Goal: Information Seeking & Learning: Learn about a topic

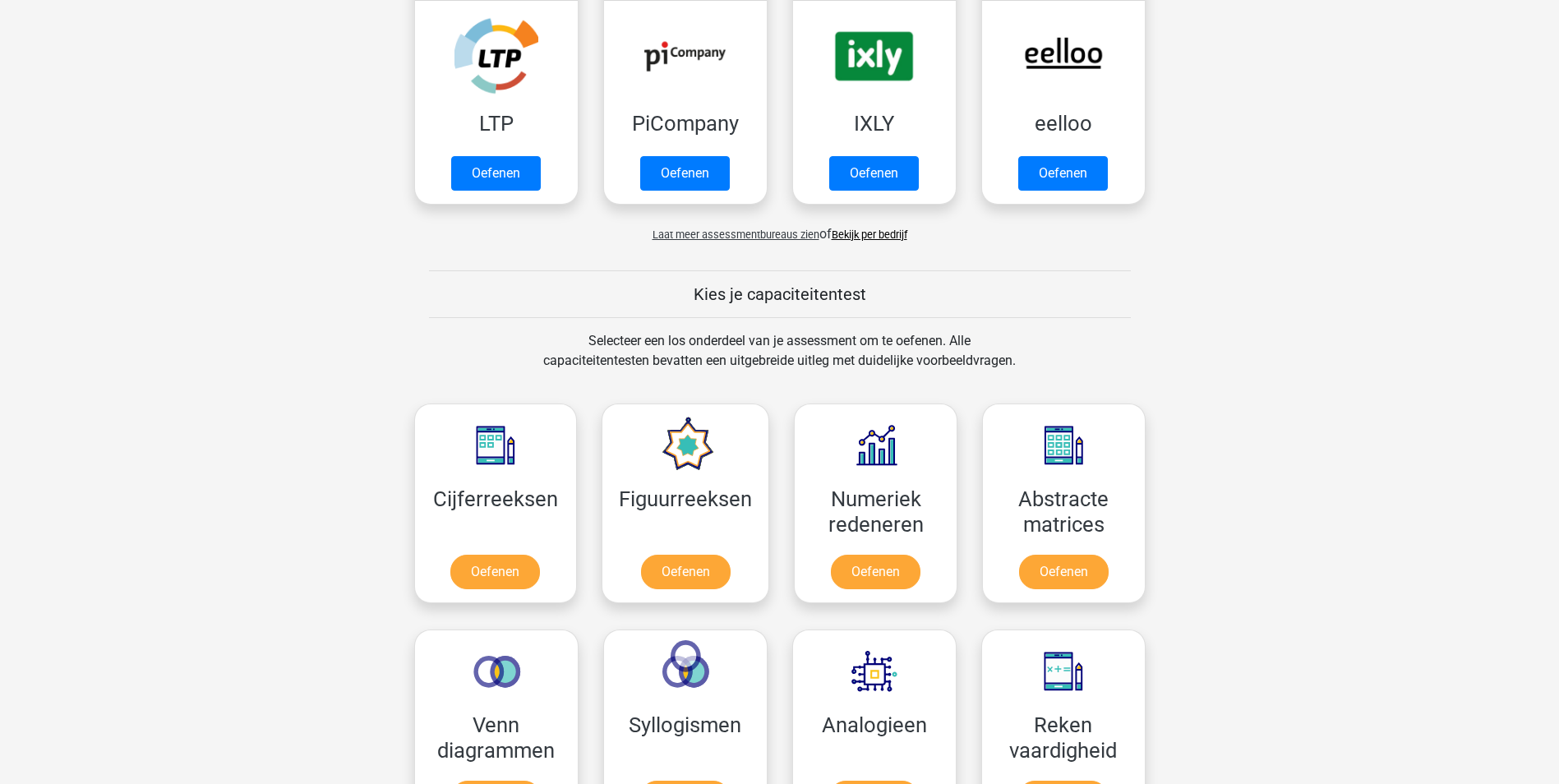
scroll to position [493, 0]
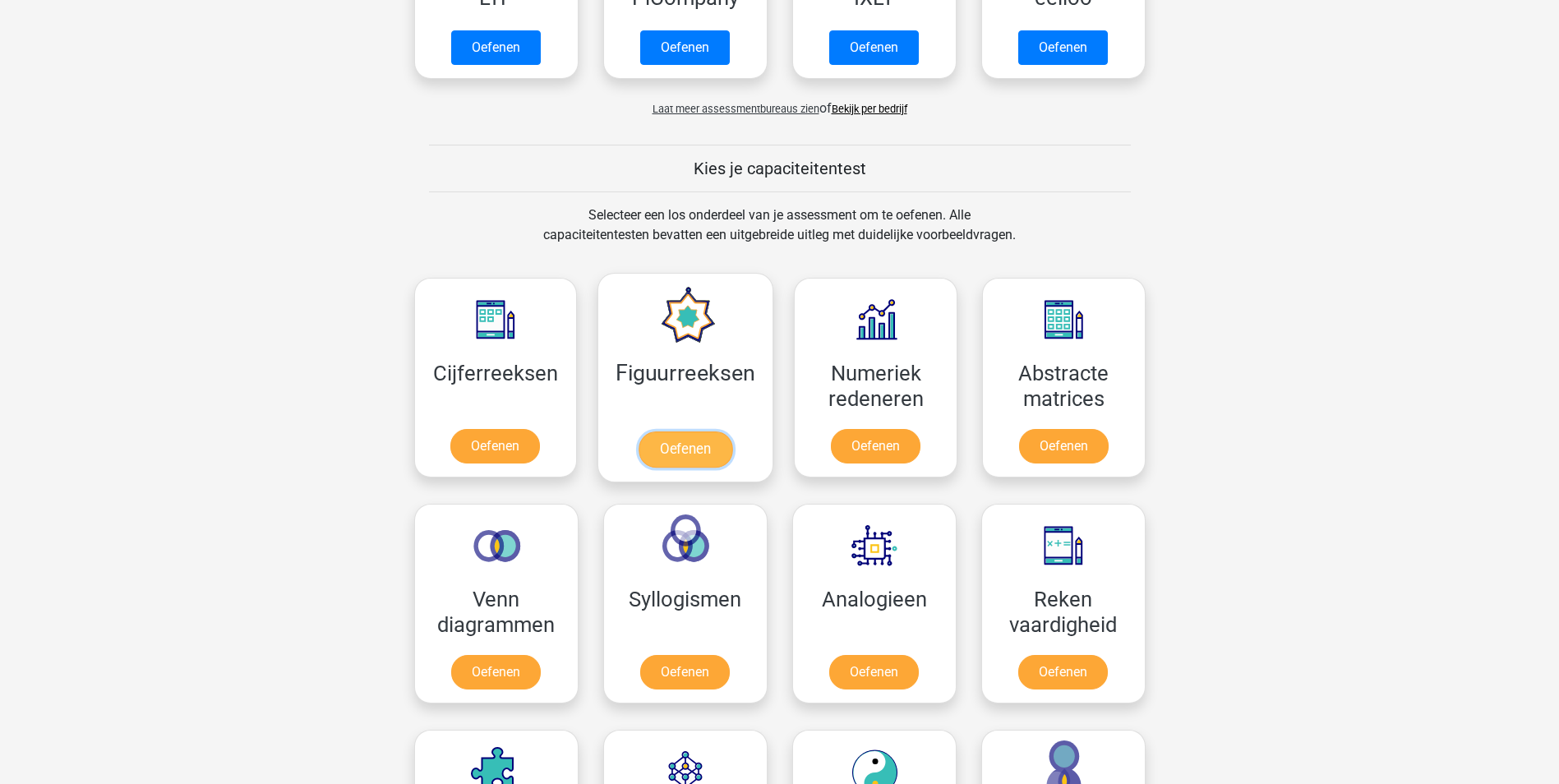
click at [672, 447] on link "Oefenen" at bounding box center [685, 450] width 94 height 36
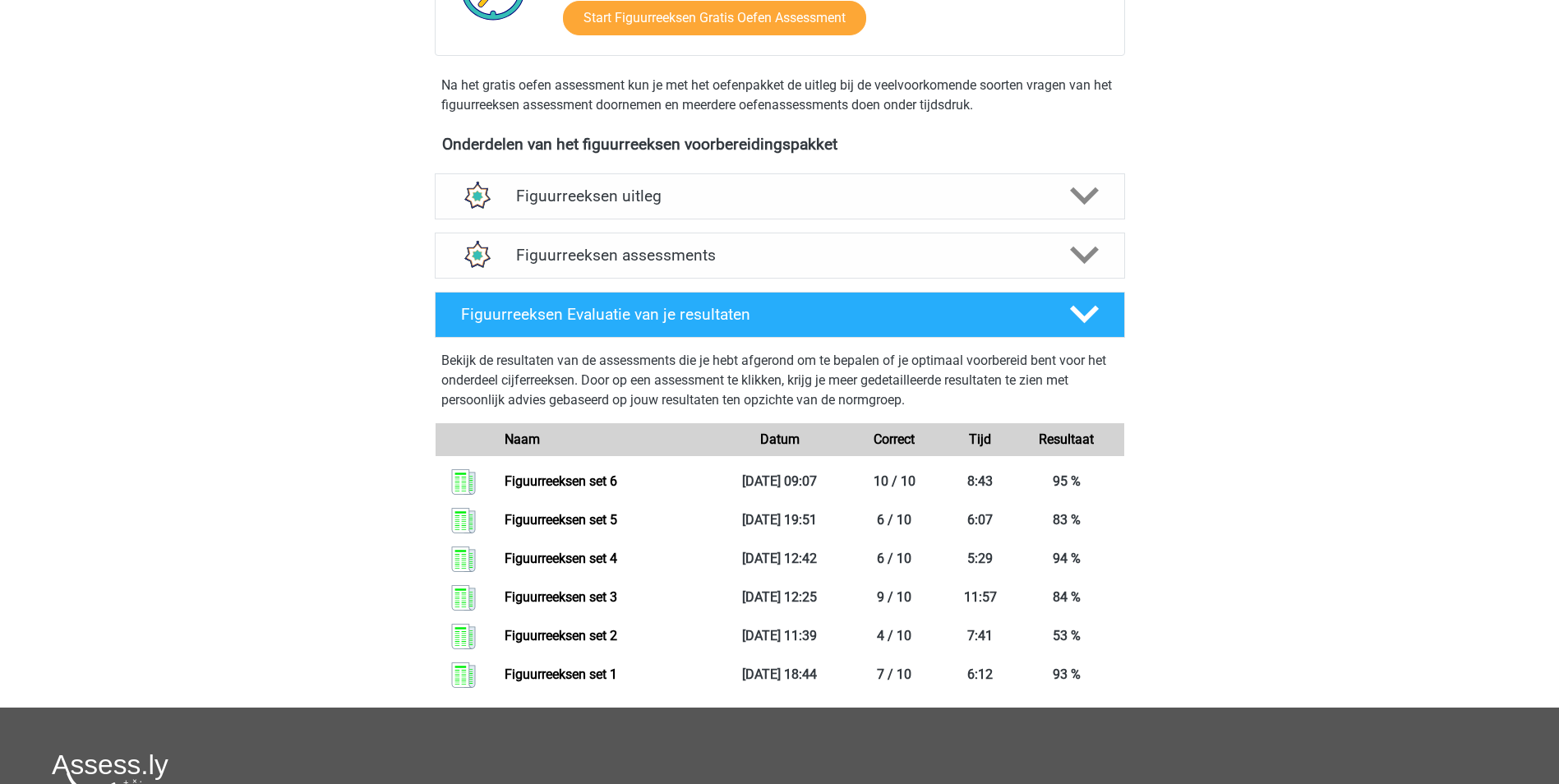
scroll to position [493, 0]
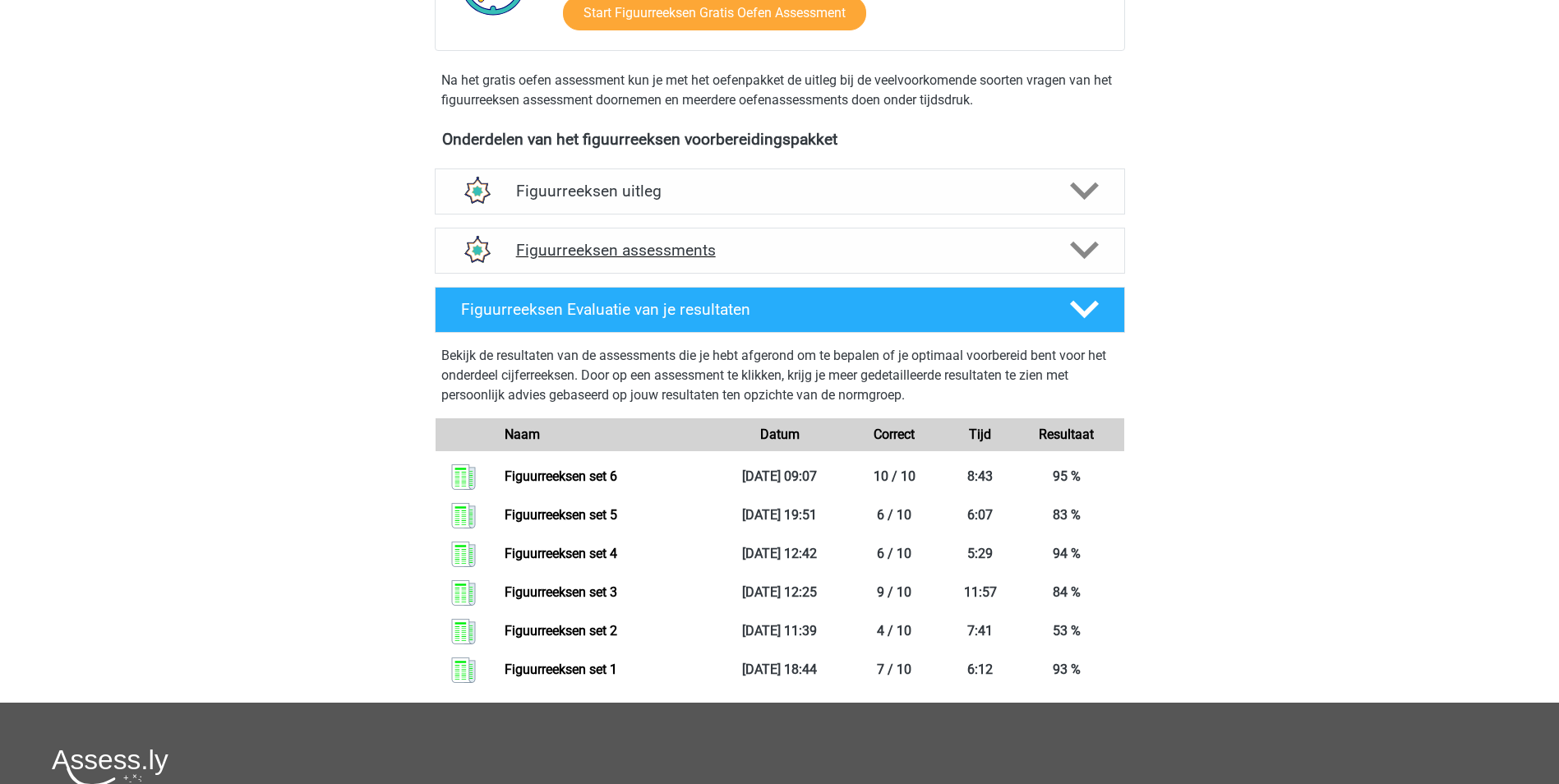
click at [820, 241] on div "Figuurreeksen assessments" at bounding box center [780, 251] width 690 height 46
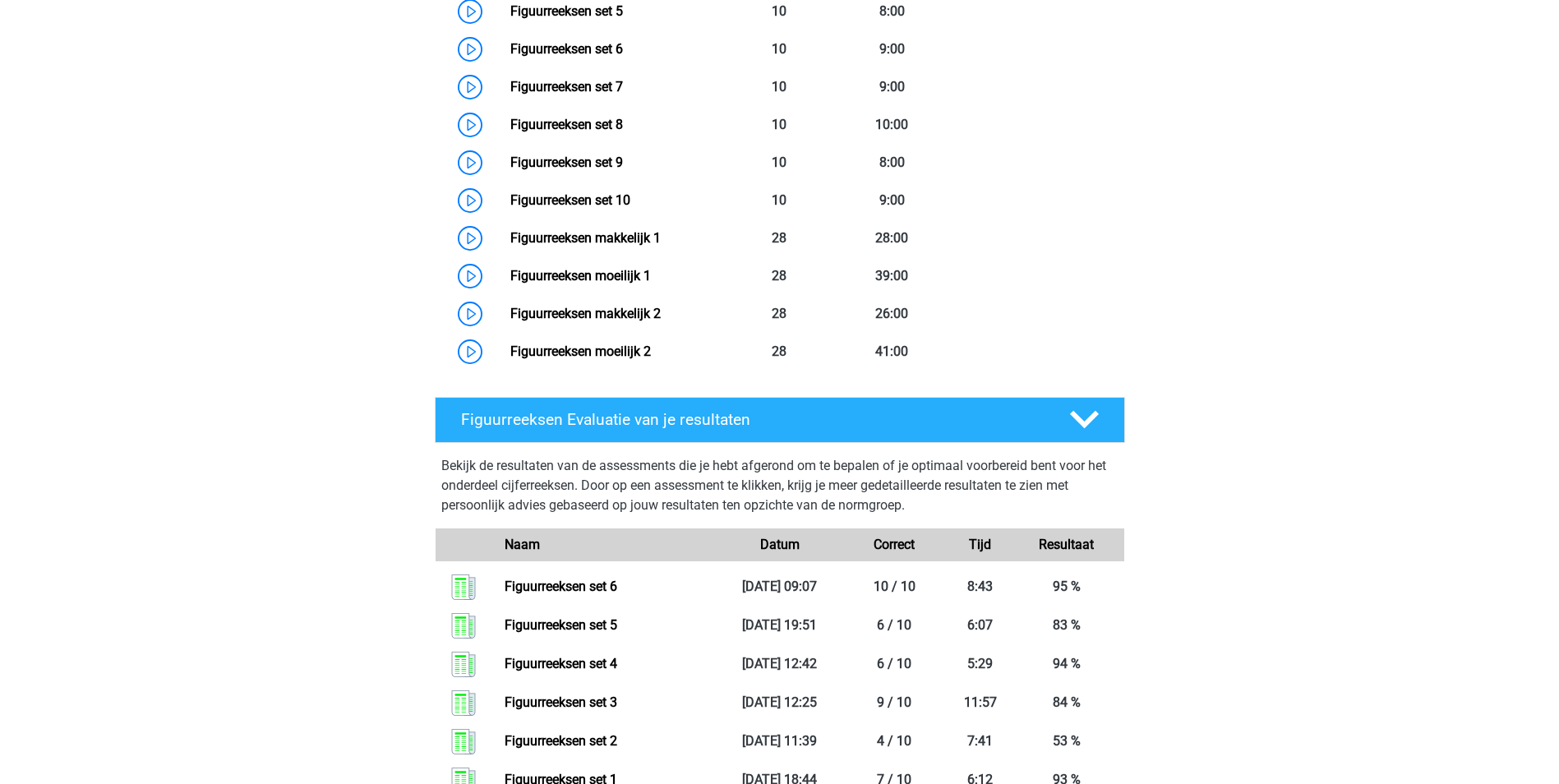
scroll to position [821, 0]
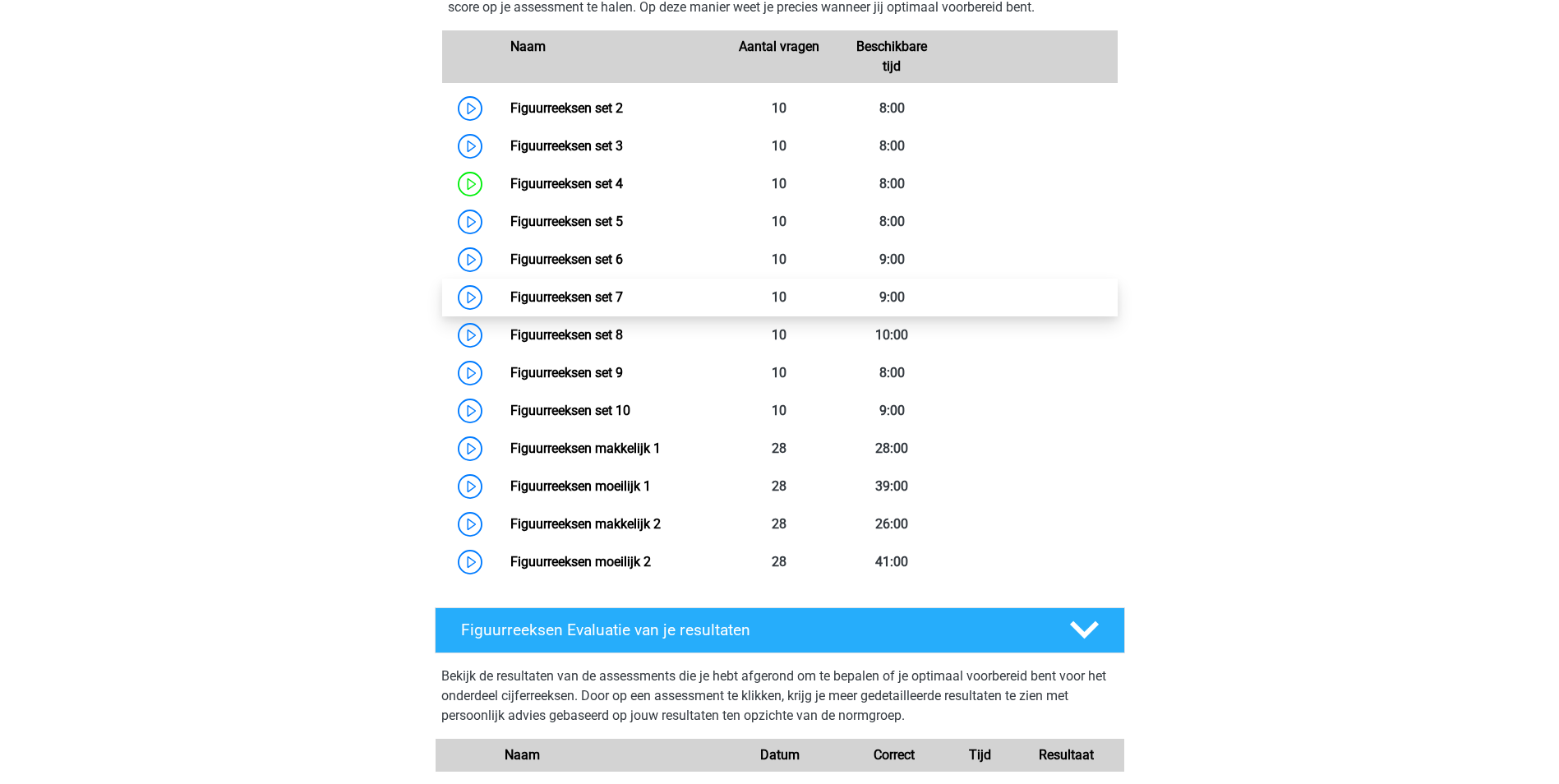
click at [511, 298] on link "Figuurreeksen set 7" at bounding box center [567, 296] width 113 height 15
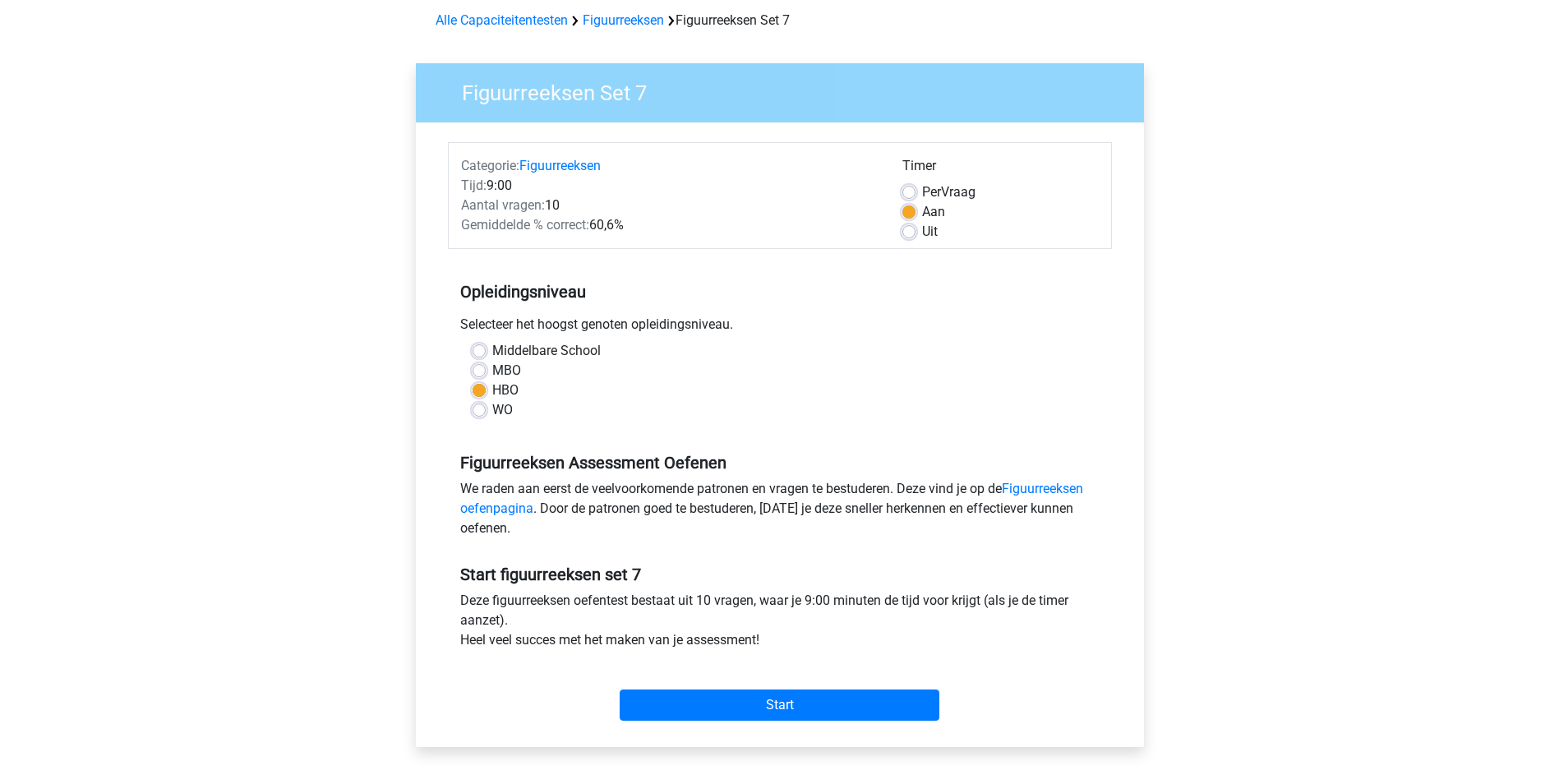
scroll to position [164, 0]
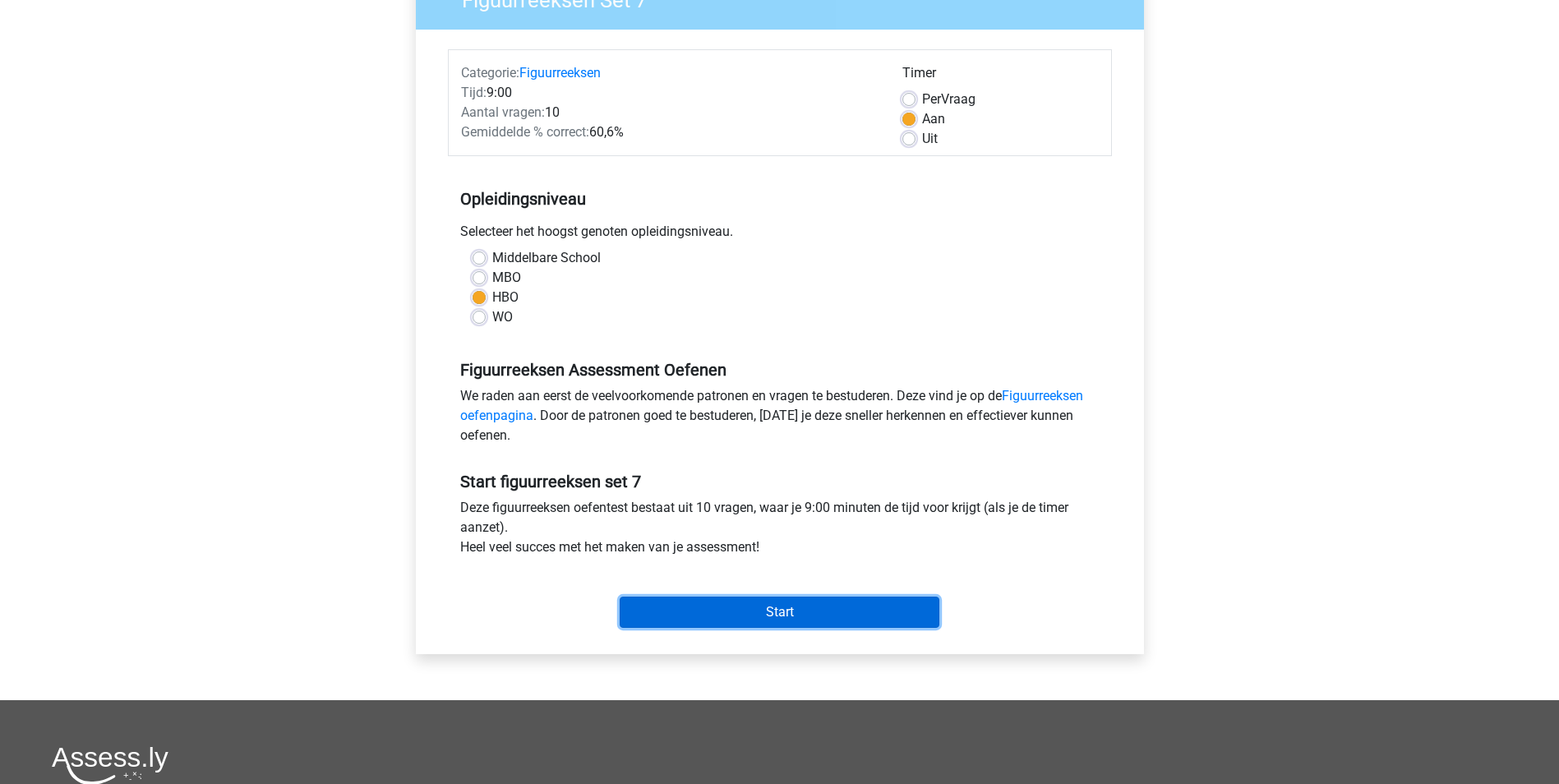
click at [787, 620] on input "Start" at bounding box center [780, 612] width 320 height 31
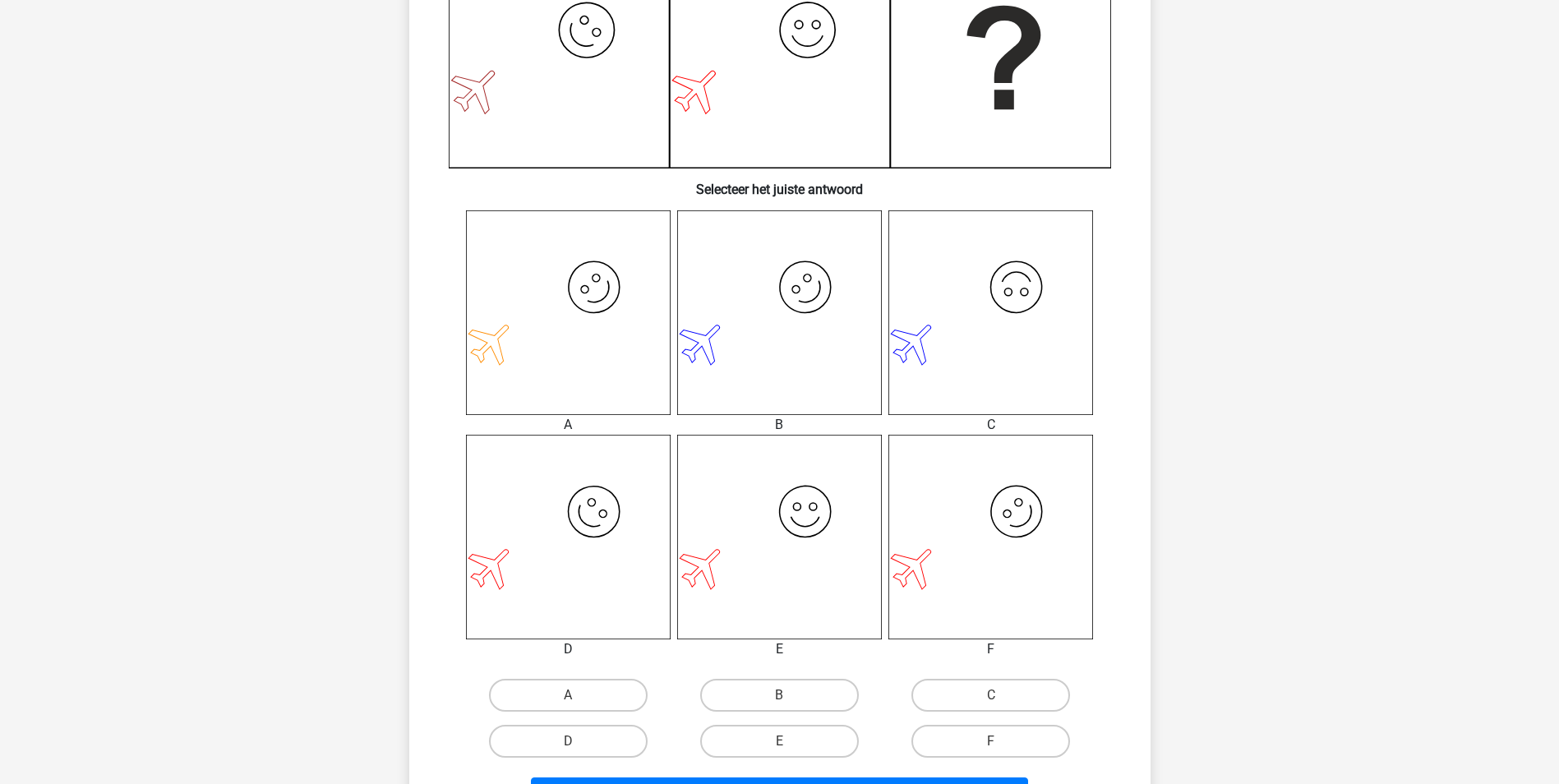
scroll to position [493, 0]
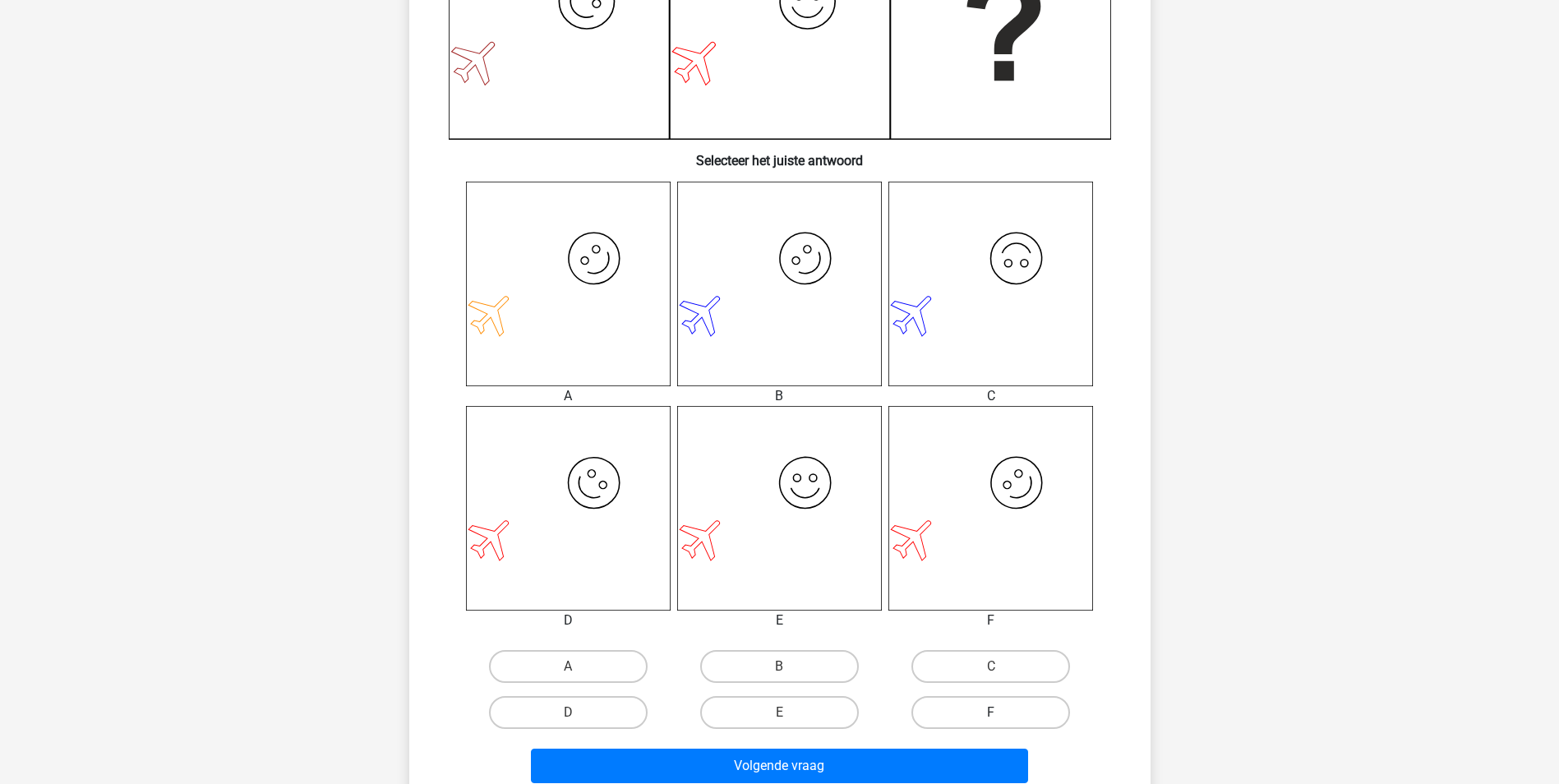
click at [949, 720] on label "F" at bounding box center [990, 712] width 159 height 33
click at [991, 720] on input "F" at bounding box center [997, 718] width 11 height 11
radio input "true"
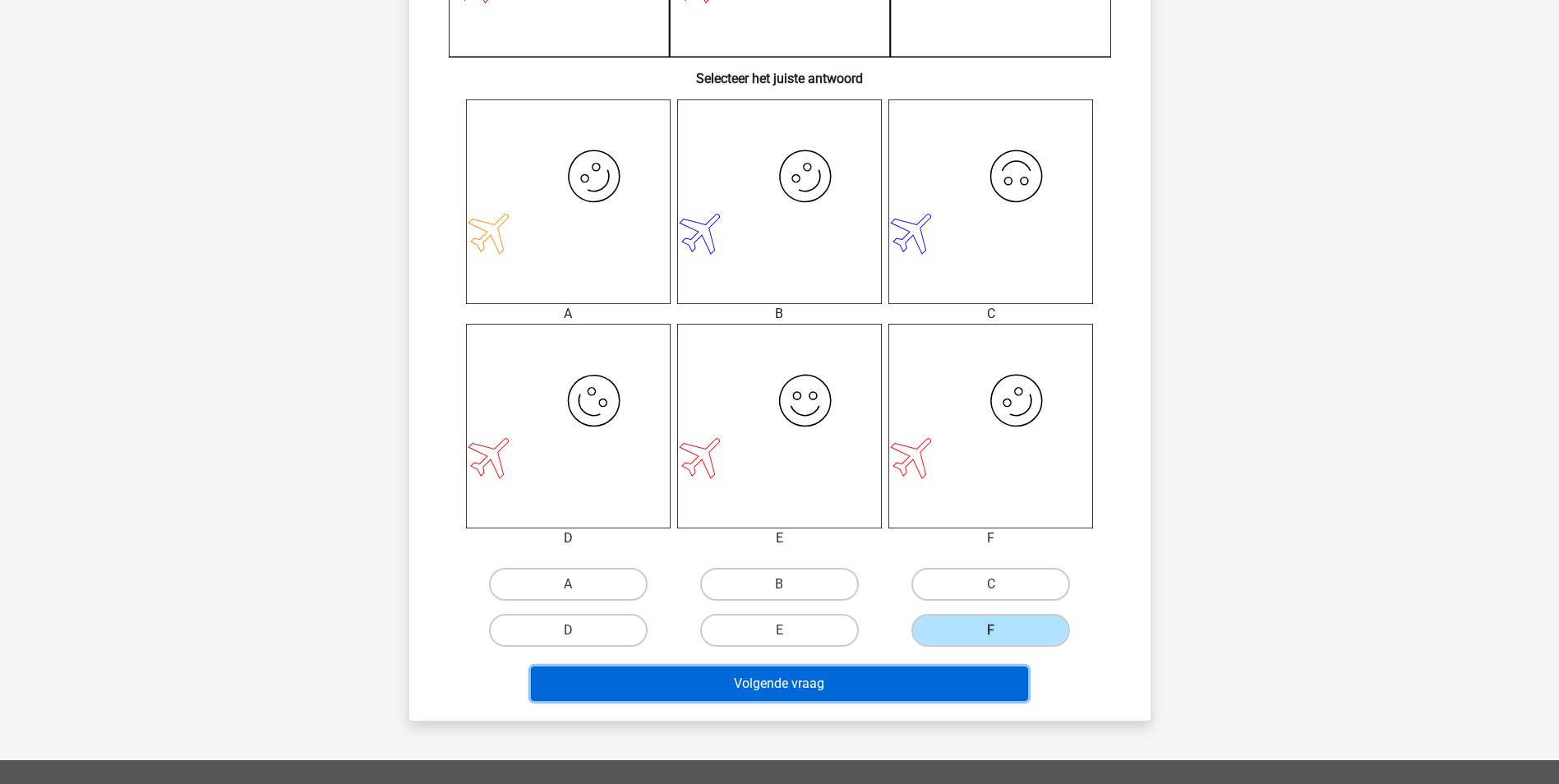
click at [911, 697] on button "Volgende vraag" at bounding box center [779, 684] width 497 height 35
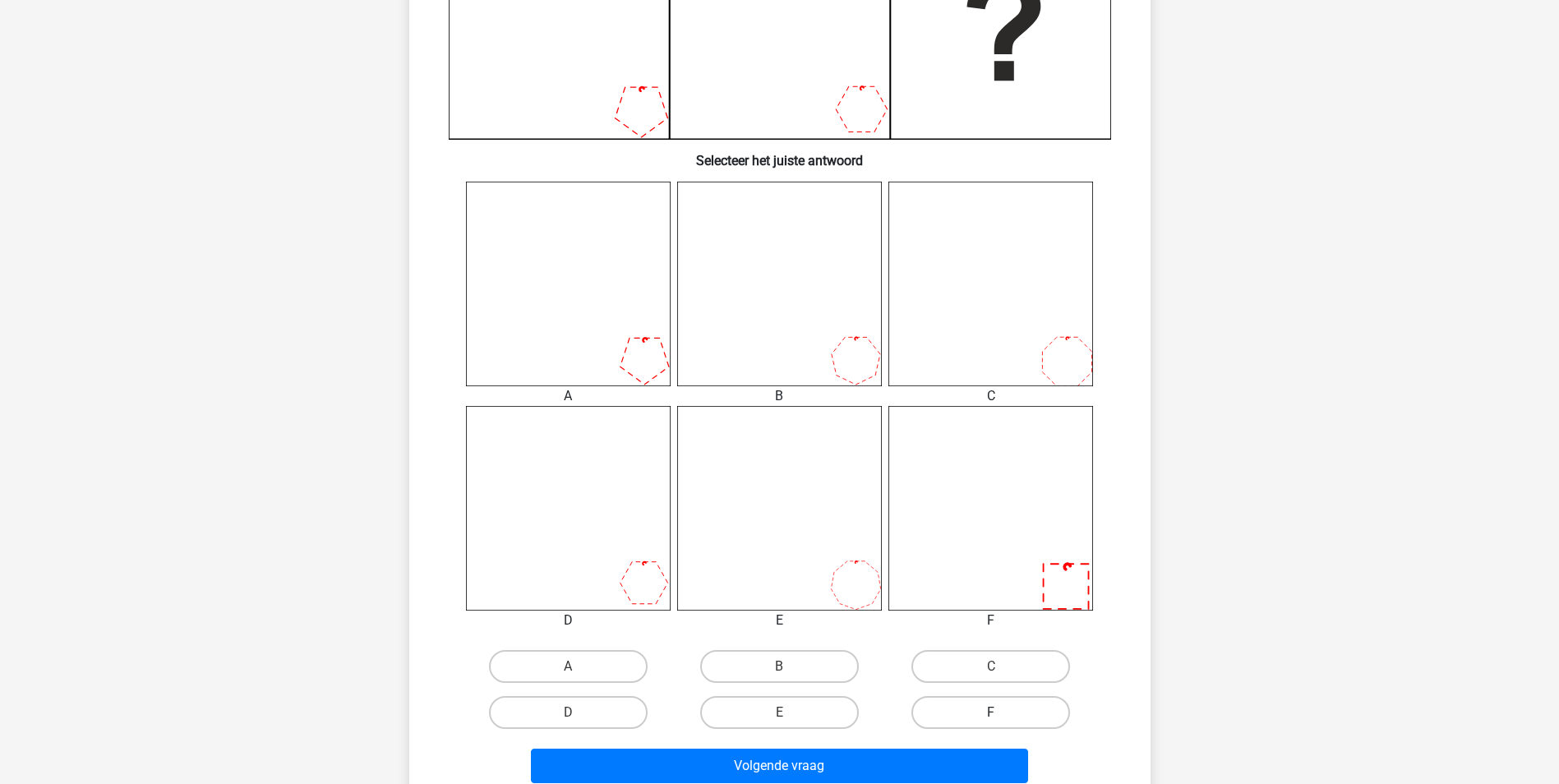
click at [966, 709] on label "F" at bounding box center [990, 712] width 159 height 33
click at [991, 712] on input "F" at bounding box center [997, 718] width 11 height 11
radio input "true"
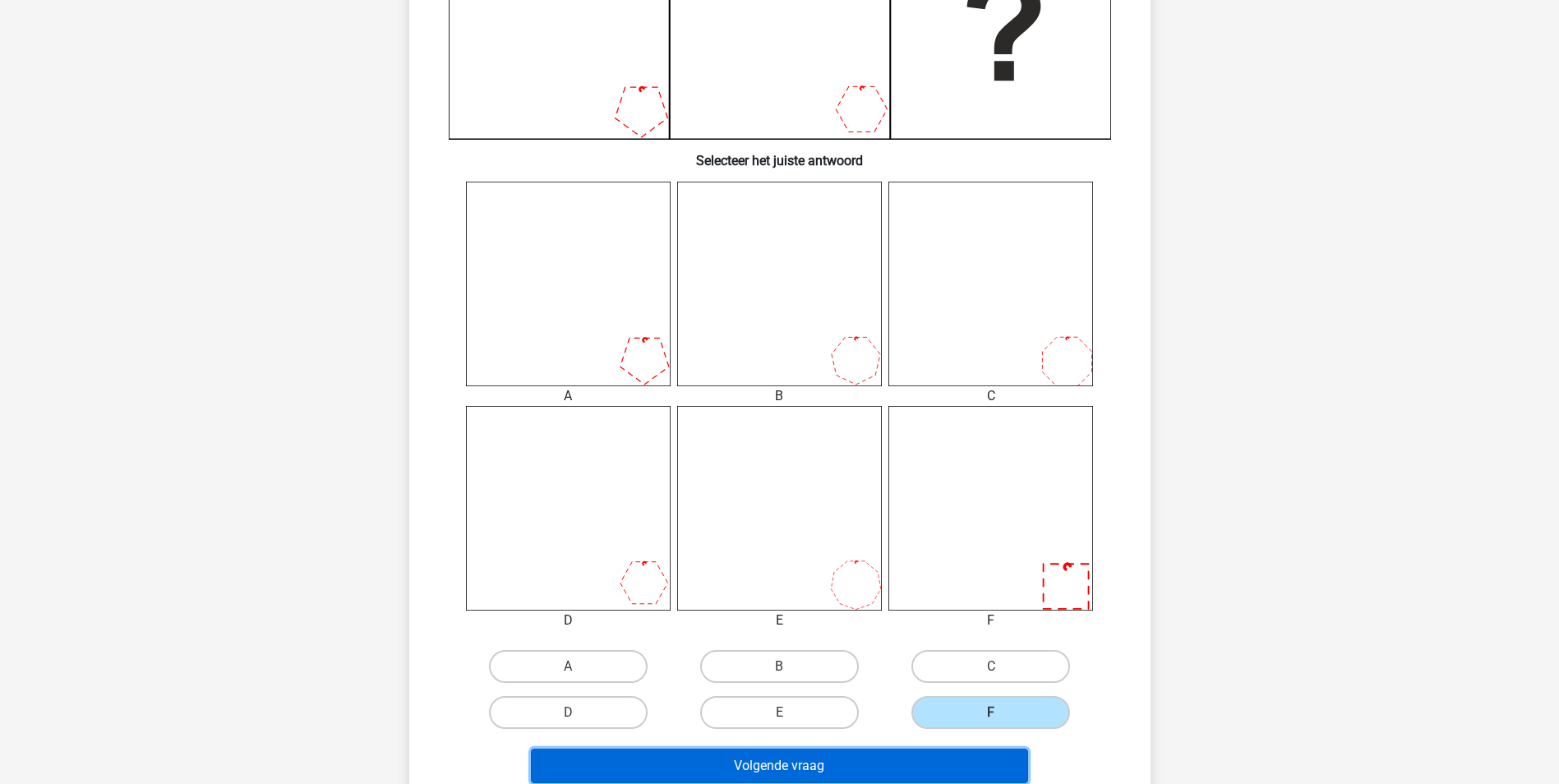
click at [853, 752] on button "Volgende vraag" at bounding box center [779, 766] width 497 height 35
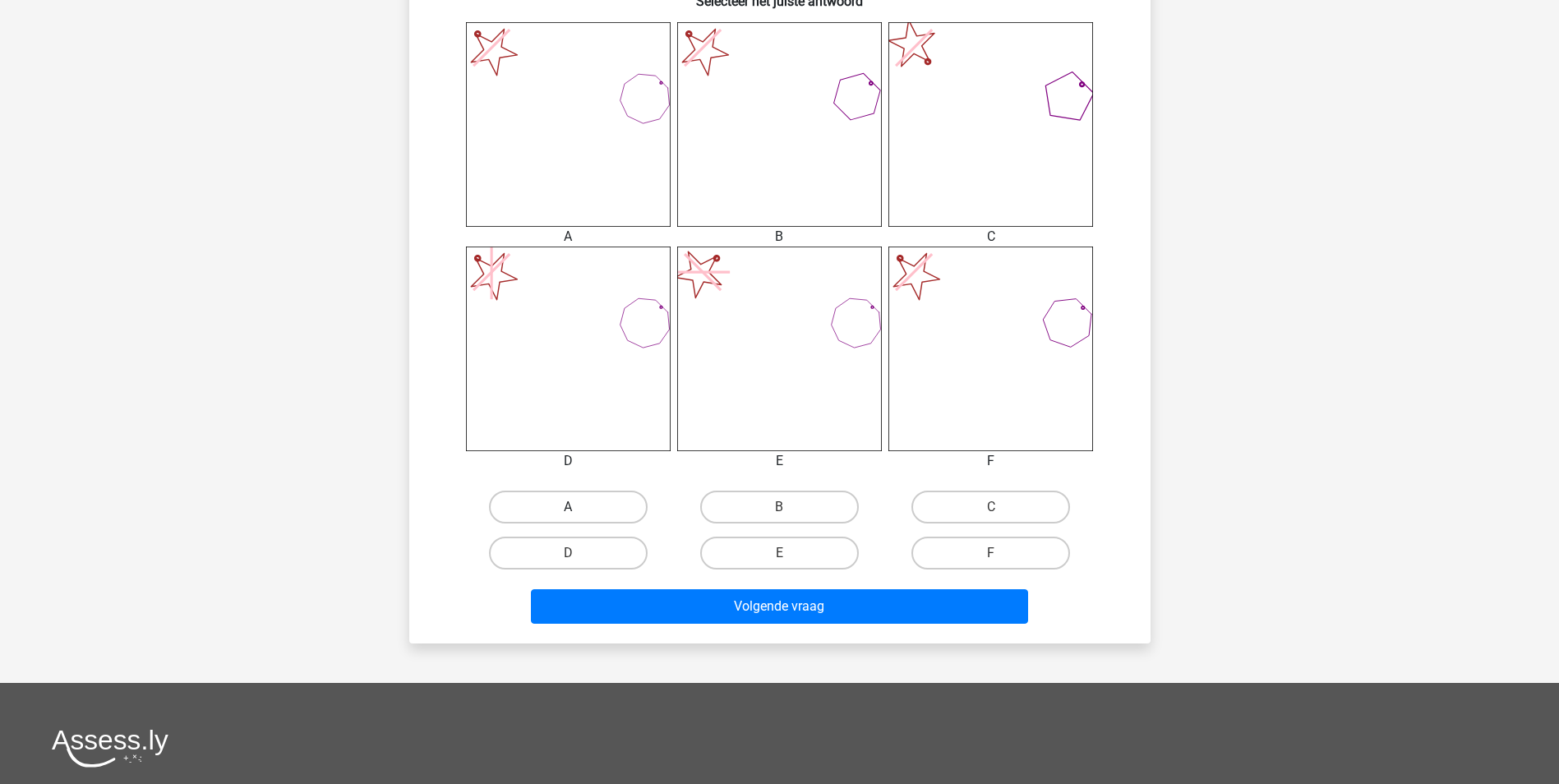
scroll to position [821, 0]
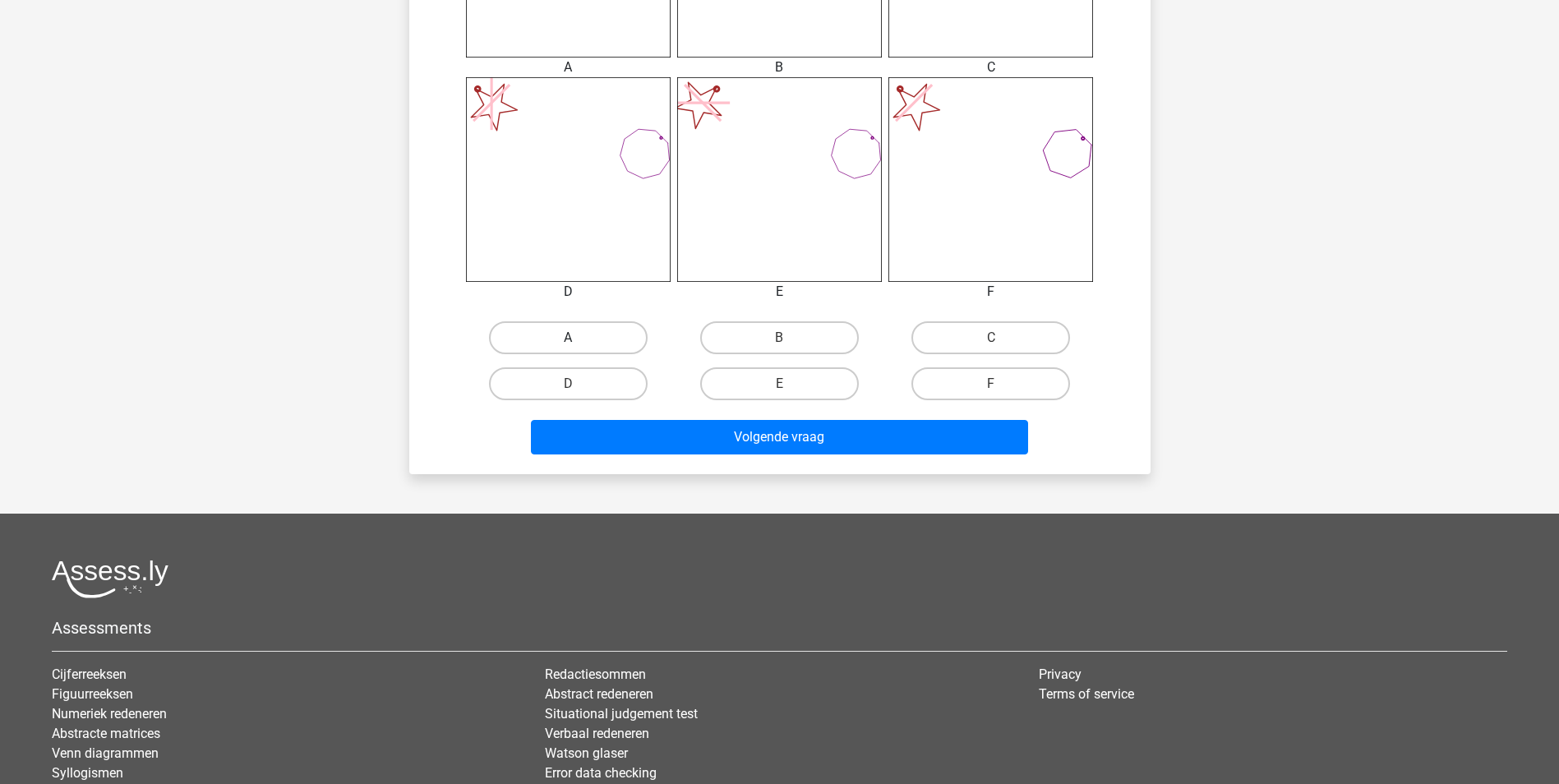
click at [628, 345] on label "A" at bounding box center [568, 338] width 159 height 33
click at [579, 345] on input "A" at bounding box center [573, 343] width 11 height 11
radio input "true"
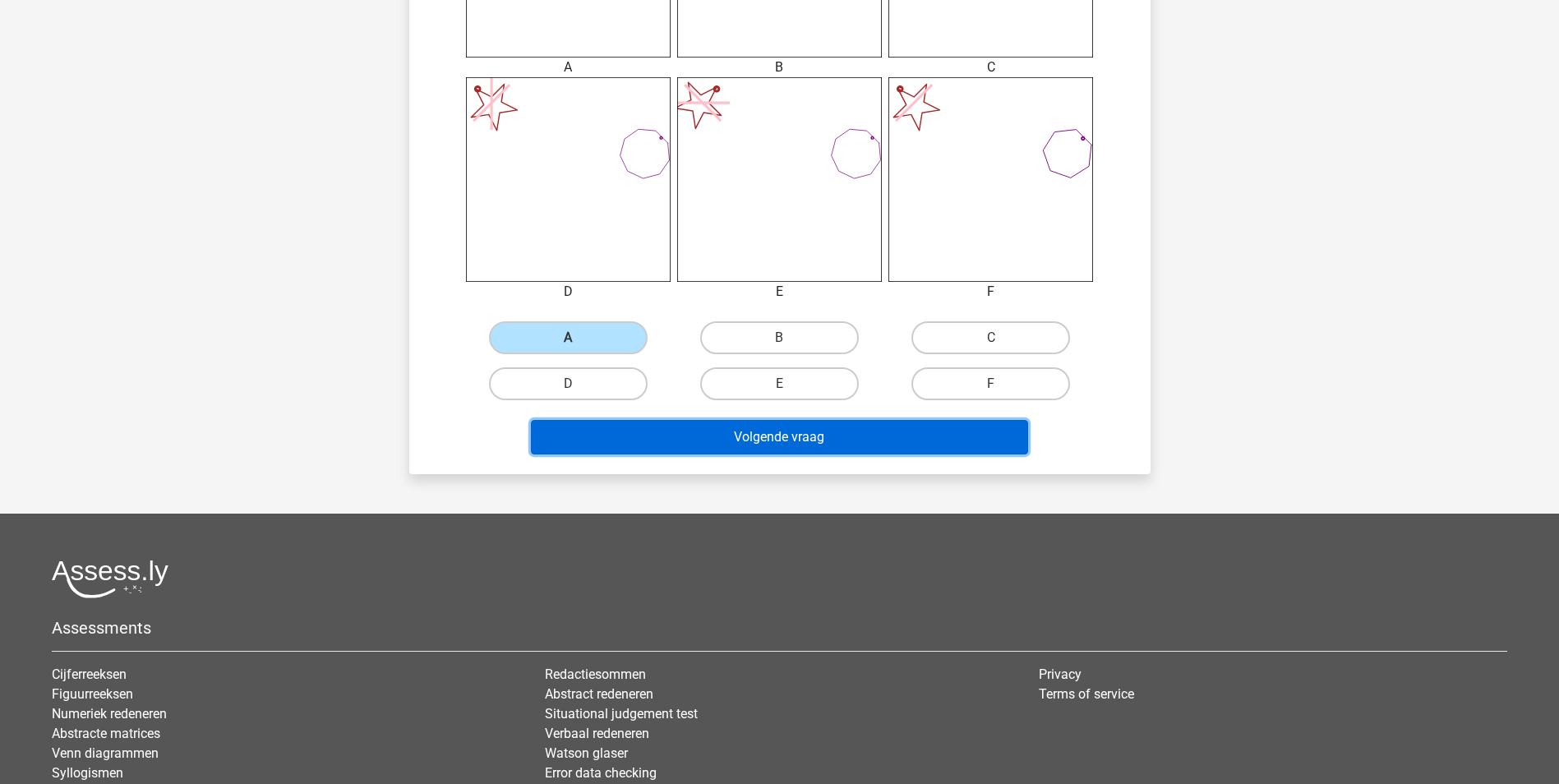
click at [782, 431] on button "Volgende vraag" at bounding box center [779, 437] width 497 height 35
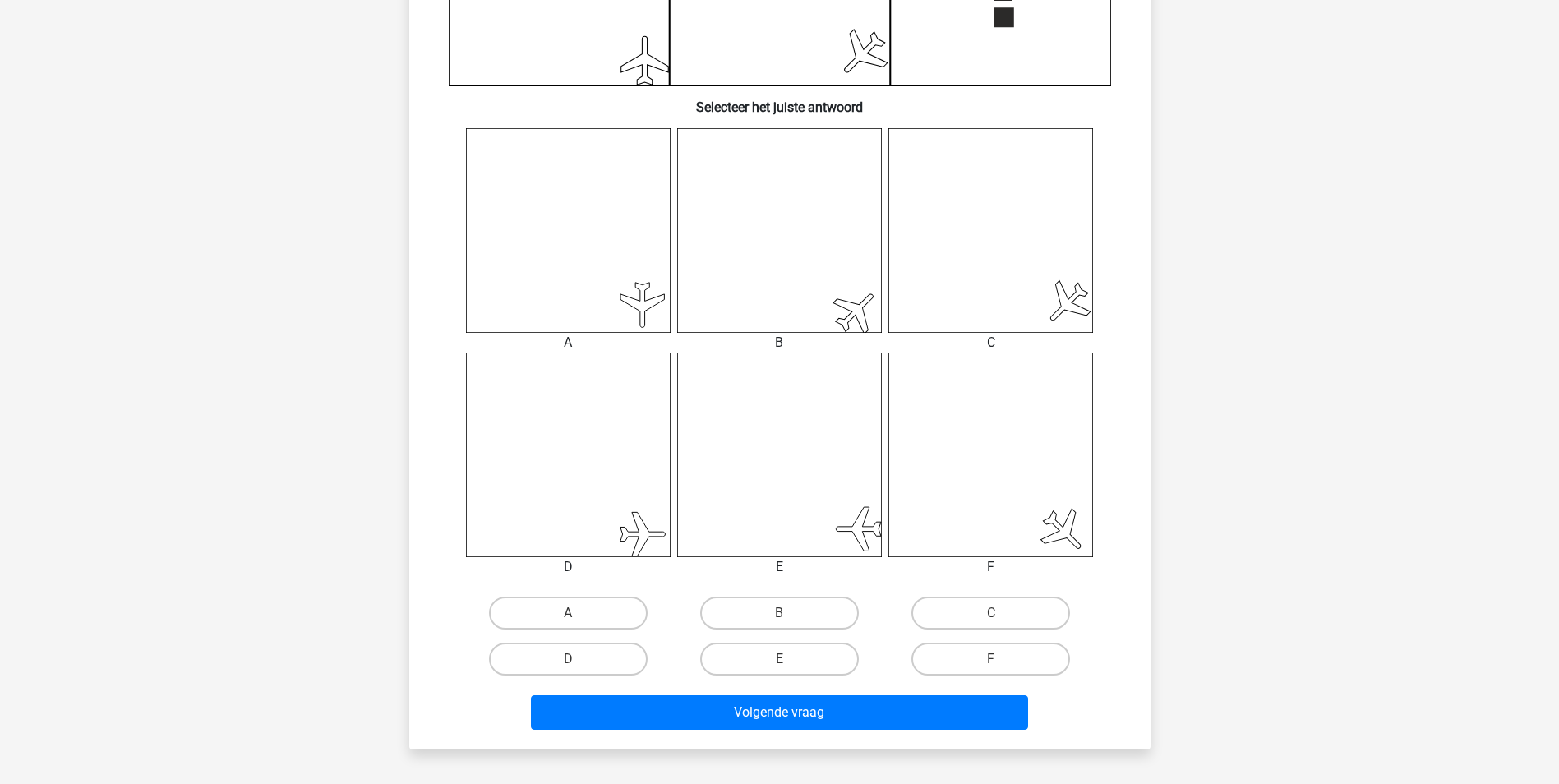
scroll to position [575, 0]
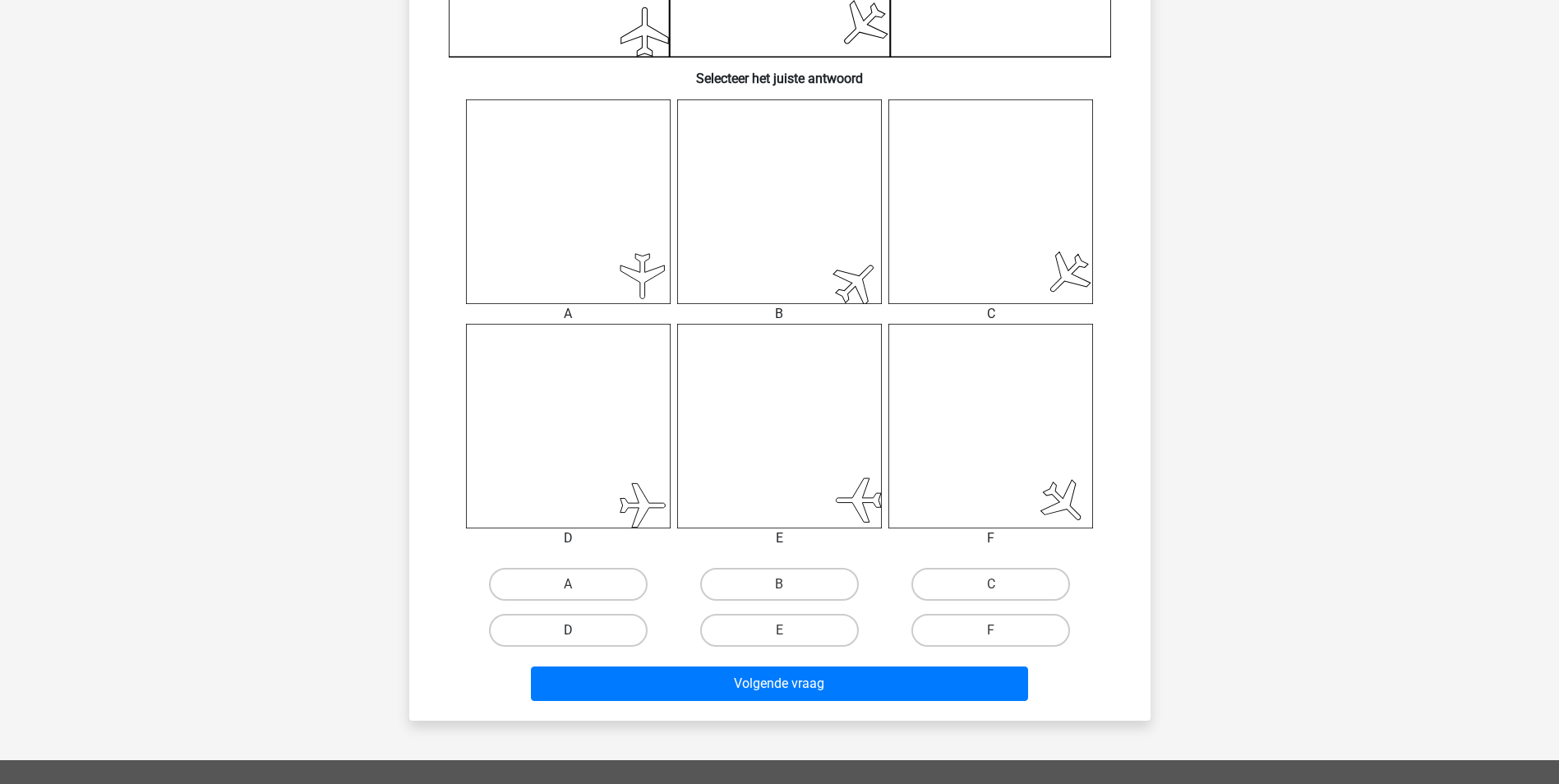
click at [595, 633] on label "D" at bounding box center [568, 630] width 159 height 33
click at [579, 633] on input "D" at bounding box center [573, 636] width 11 height 11
radio input "true"
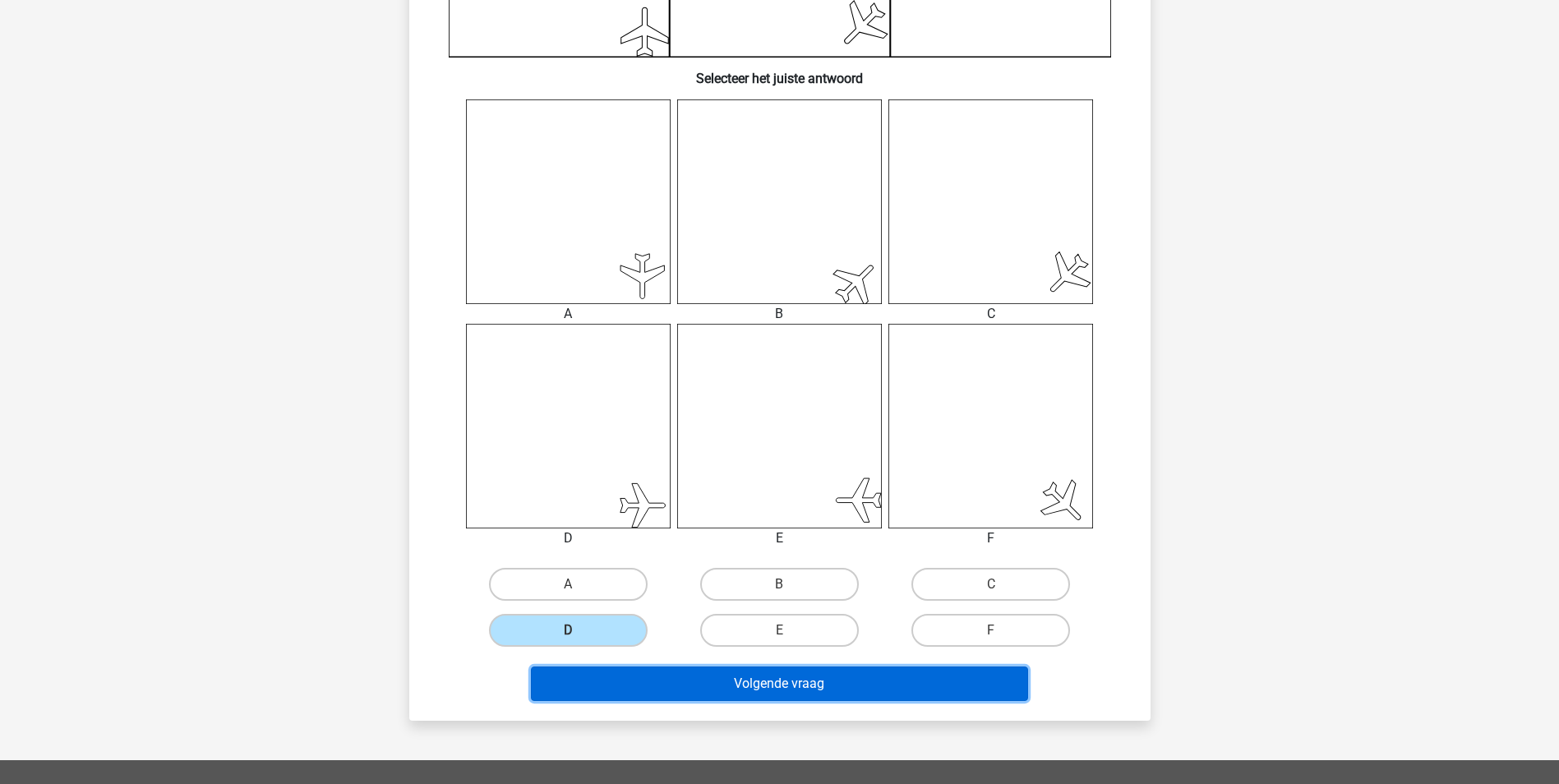
click at [696, 679] on button "Volgende vraag" at bounding box center [779, 684] width 497 height 35
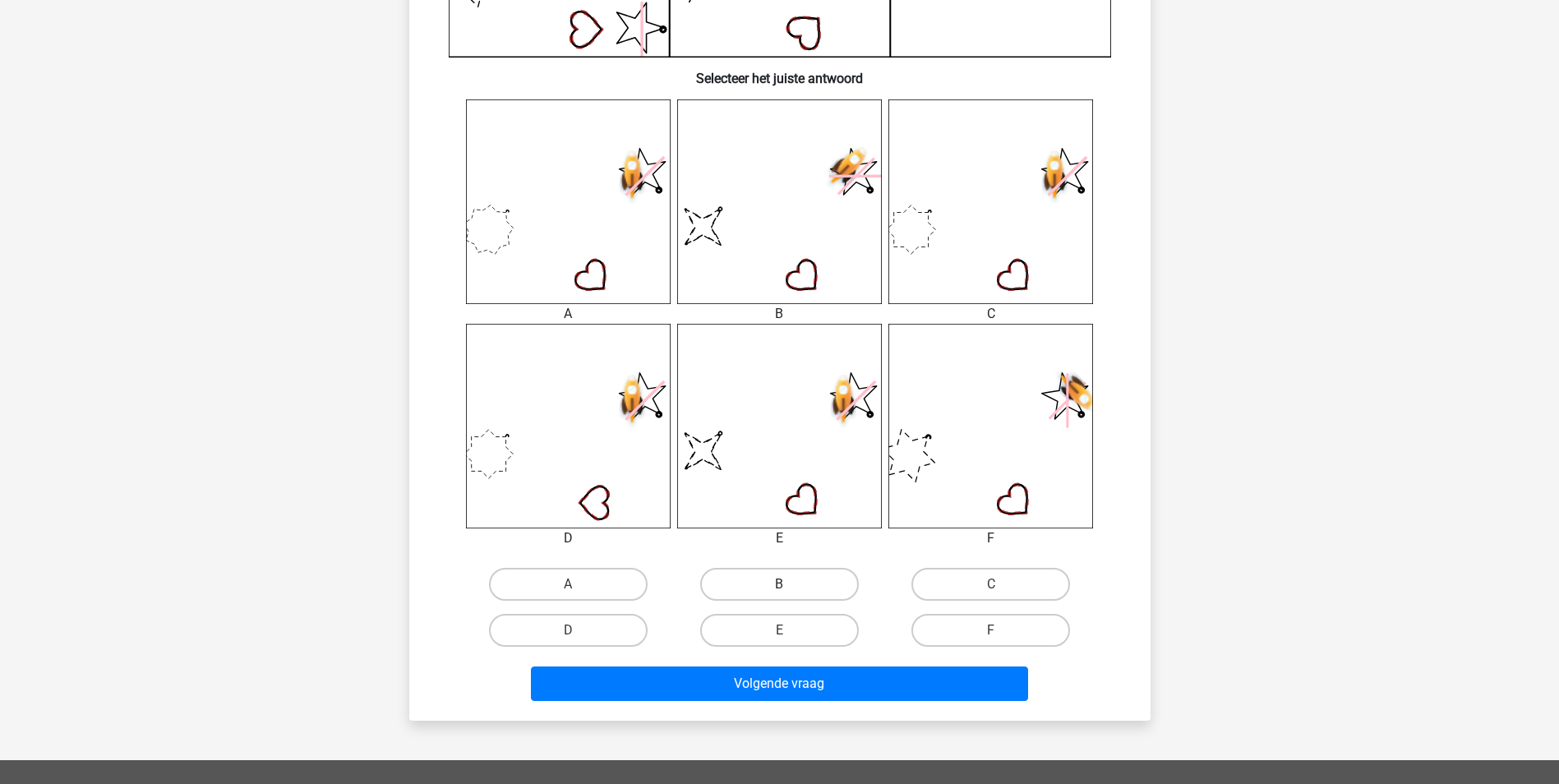
click at [801, 577] on label "B" at bounding box center [780, 584] width 159 height 33
click at [789, 584] on input "B" at bounding box center [784, 590] width 11 height 11
radio input "true"
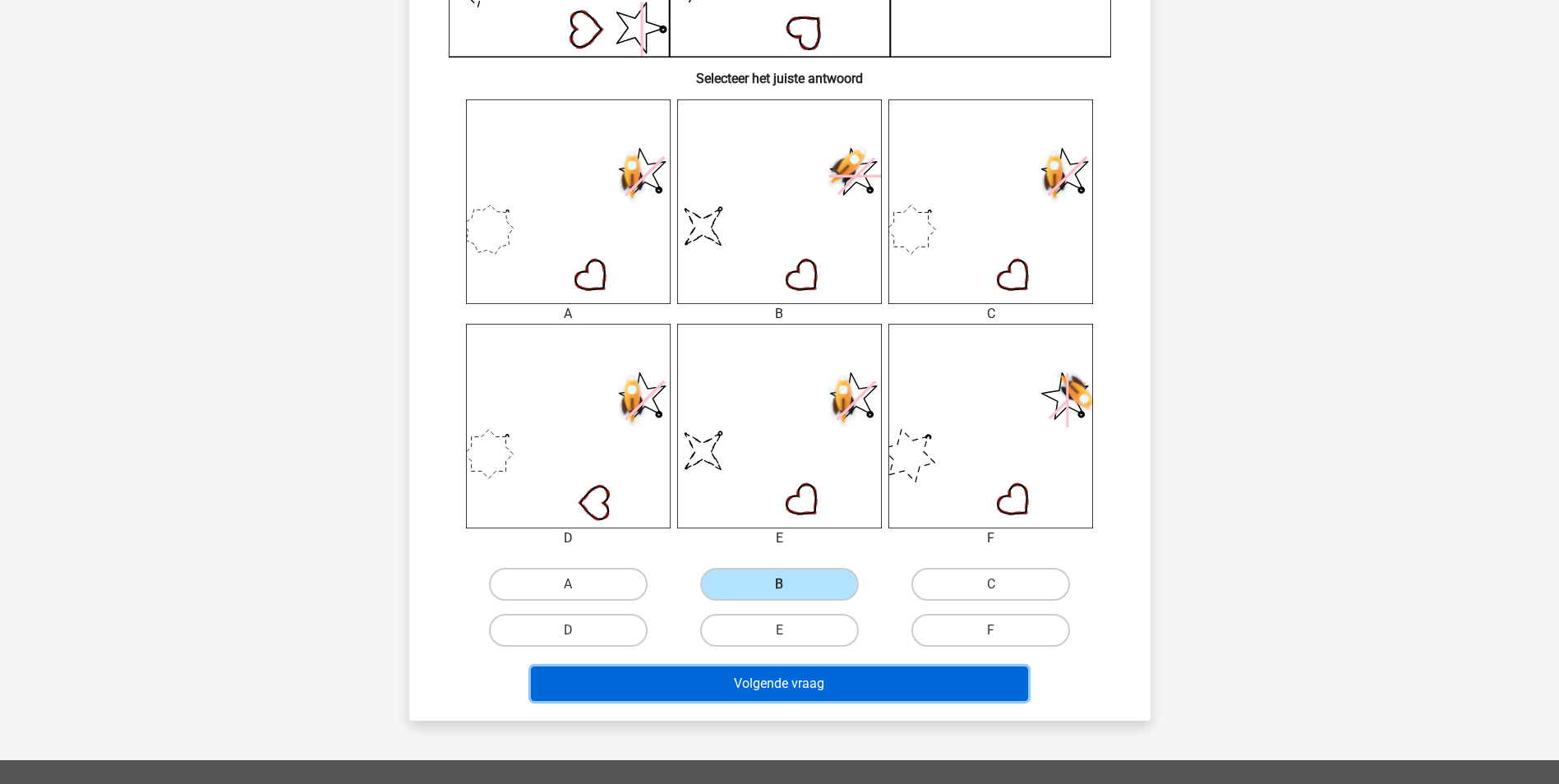
click at [880, 676] on button "Volgende vraag" at bounding box center [779, 684] width 497 height 35
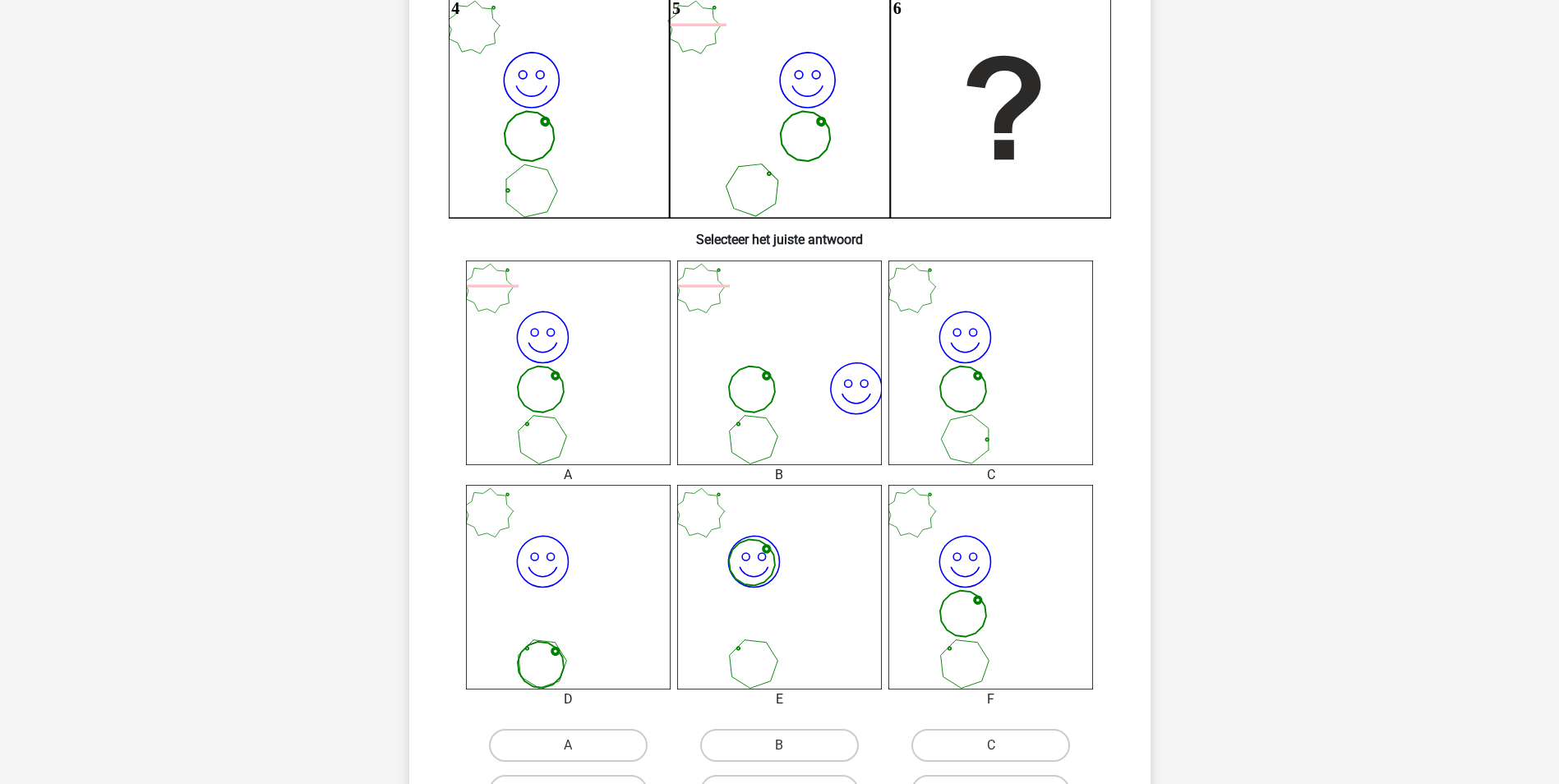
scroll to position [493, 0]
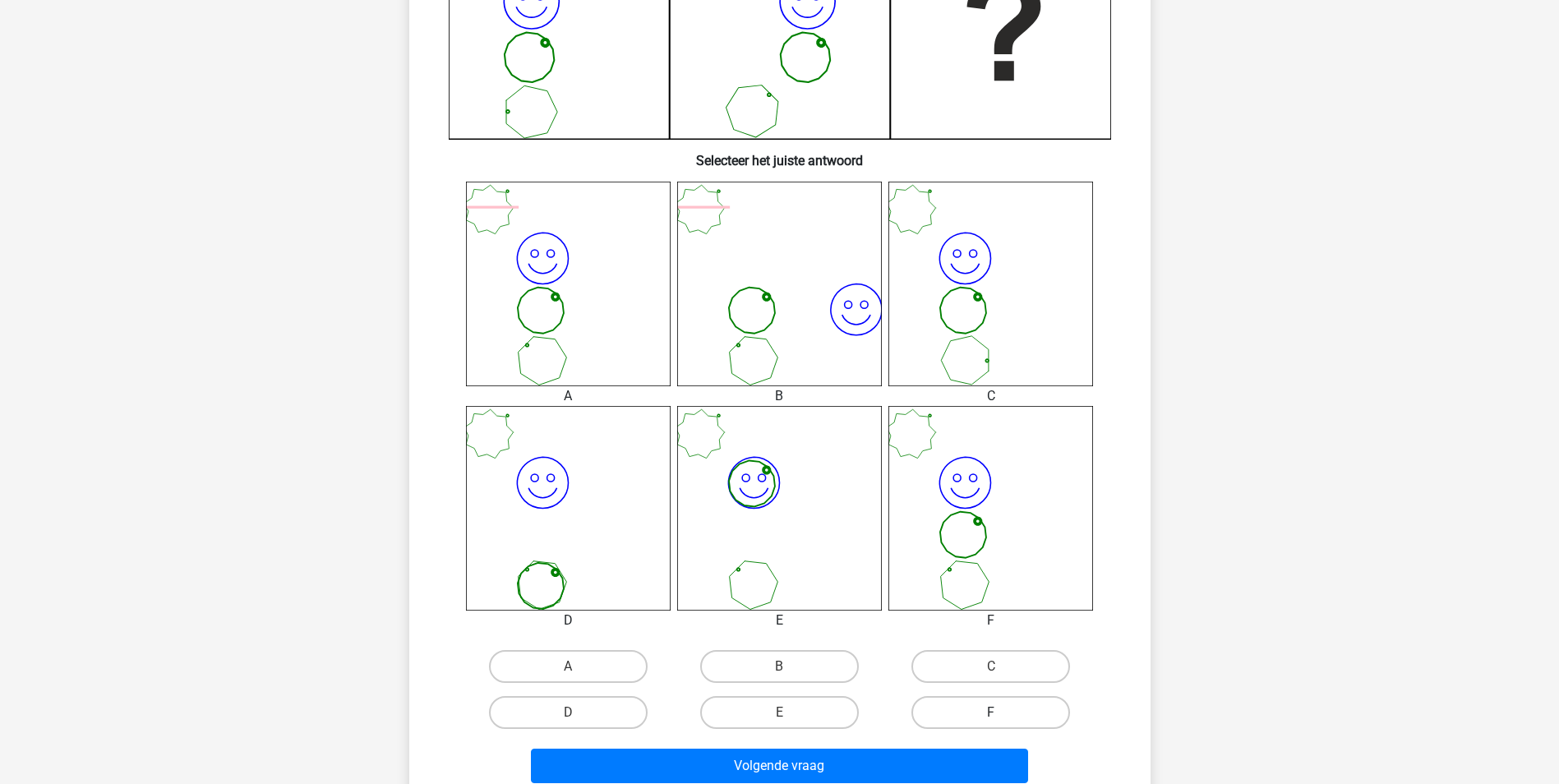
click at [1001, 710] on label "F" at bounding box center [990, 712] width 159 height 33
click at [1001, 712] on input "F" at bounding box center [997, 718] width 11 height 11
radio input "true"
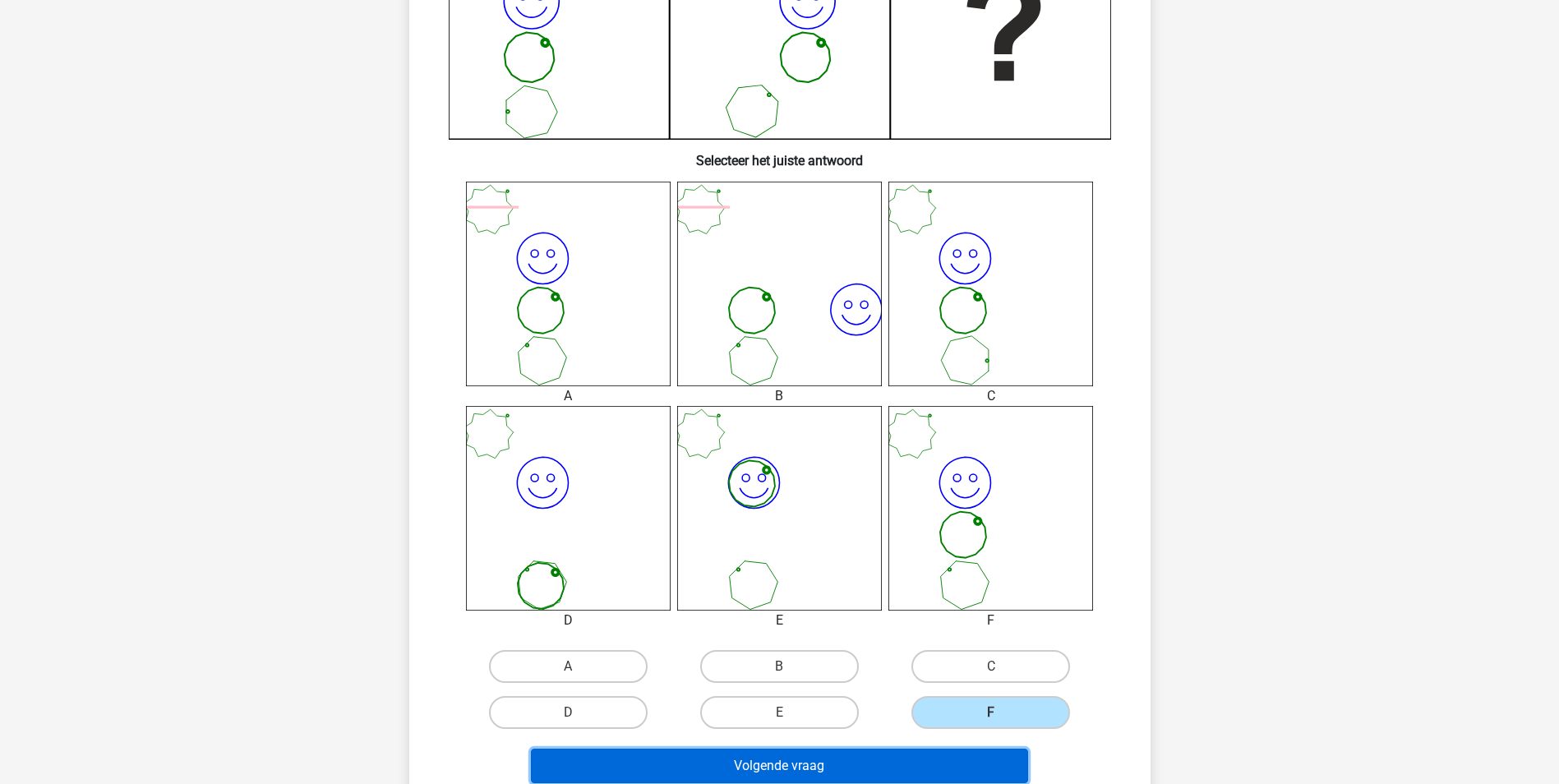
click at [609, 762] on button "Volgende vraag" at bounding box center [779, 766] width 497 height 35
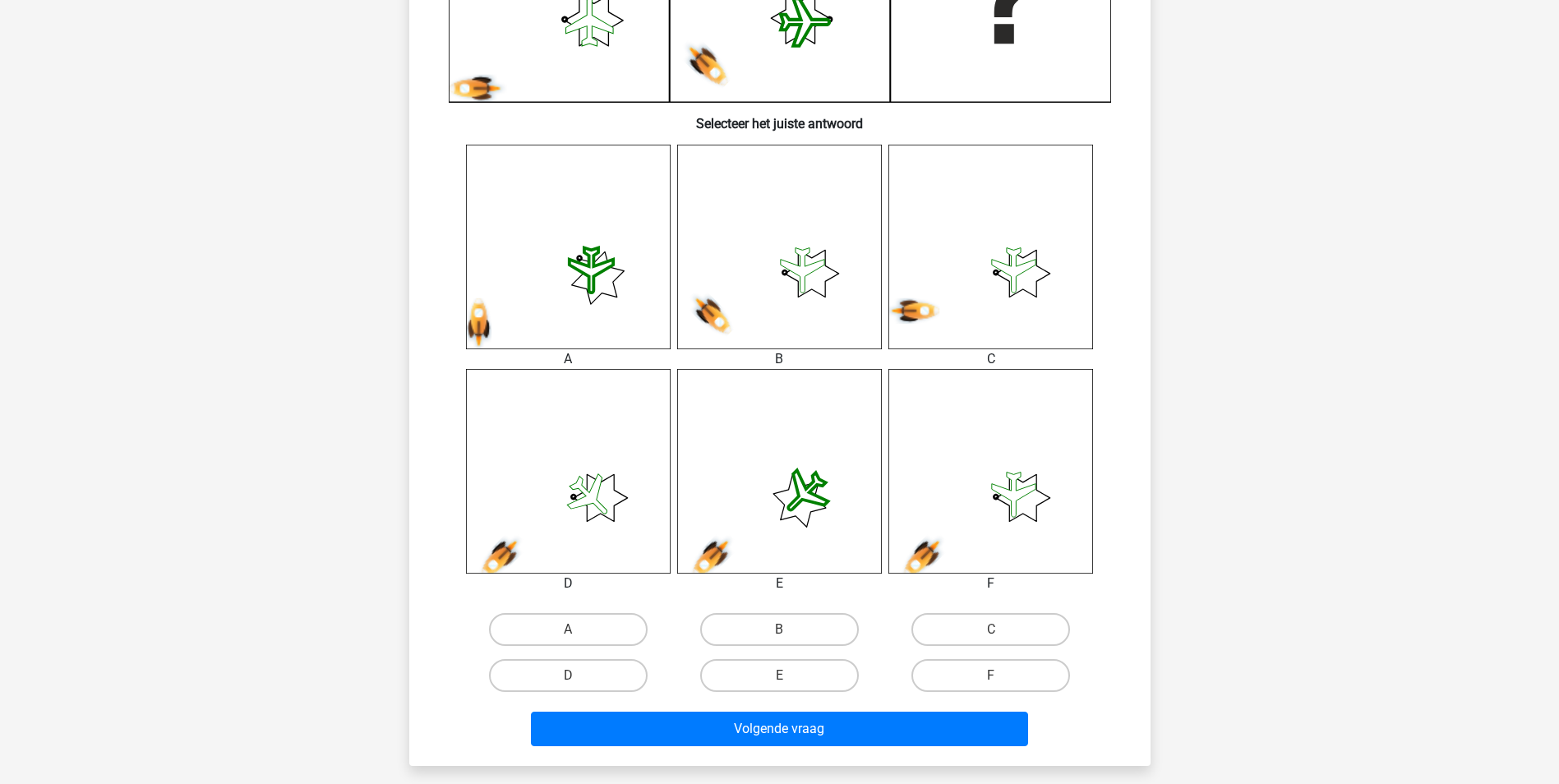
scroll to position [575, 0]
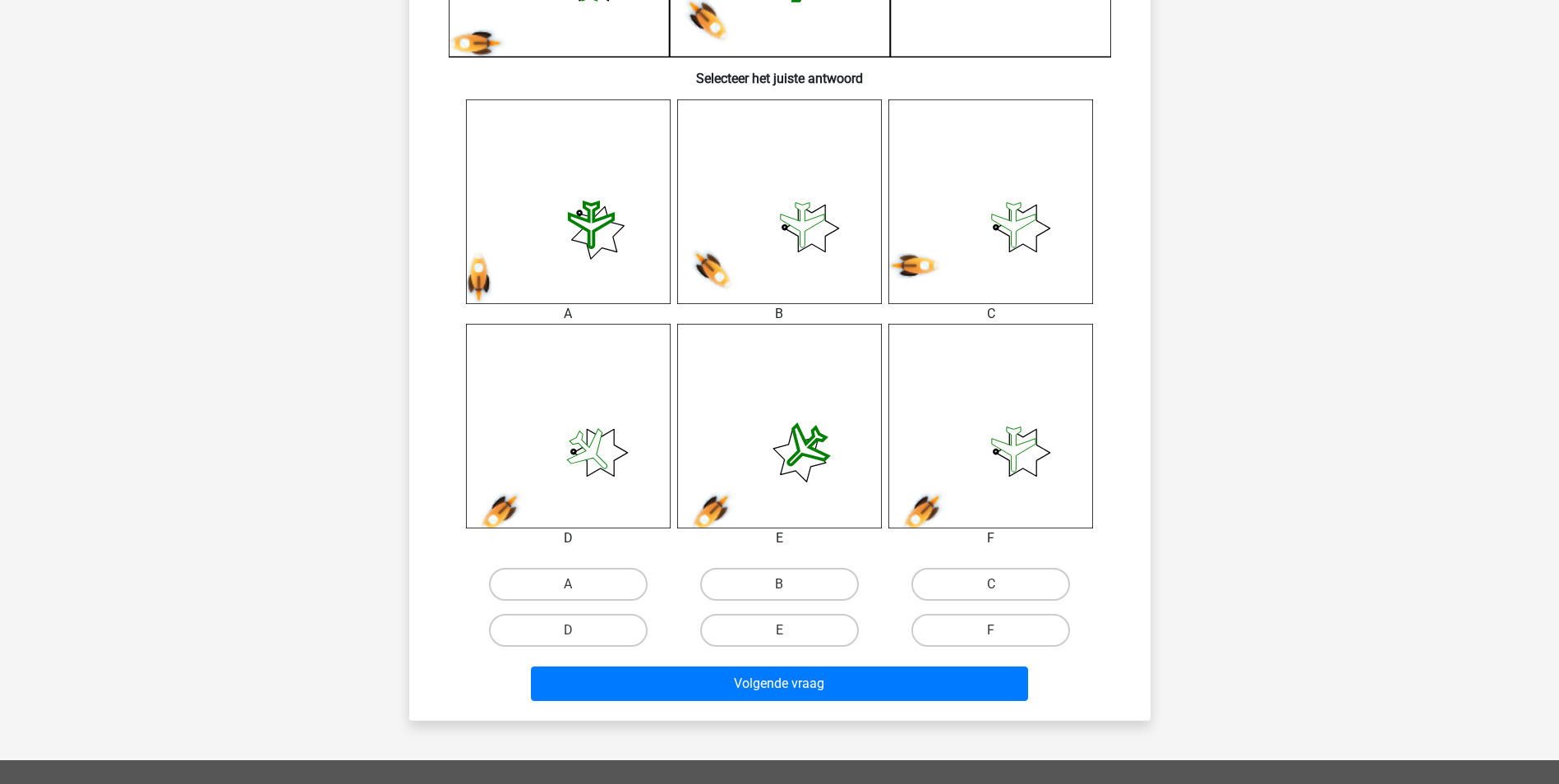
click at [991, 640] on input "F" at bounding box center [997, 636] width 11 height 11
radio input "true"
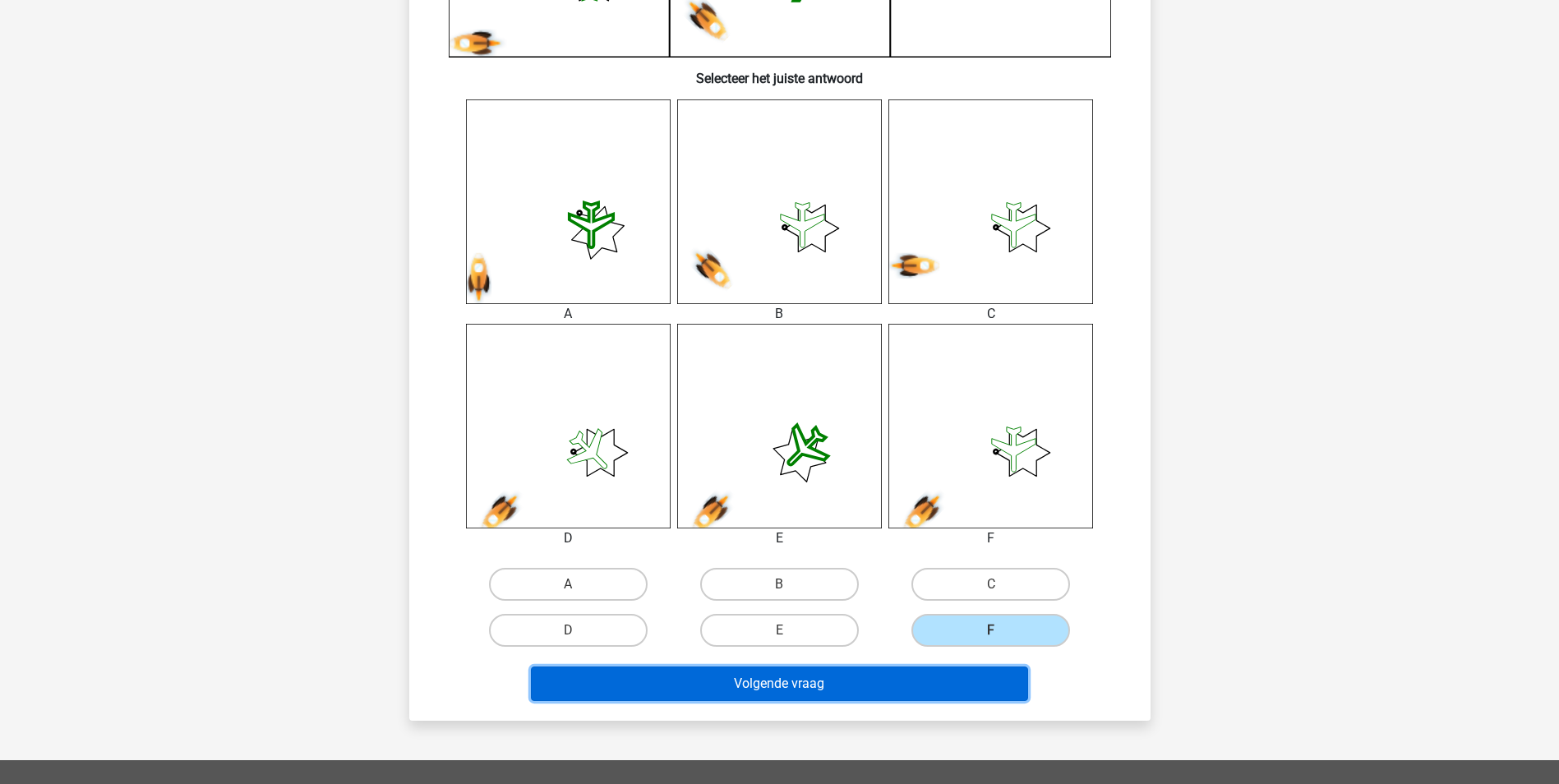
click at [971, 675] on button "Volgende vraag" at bounding box center [779, 684] width 497 height 35
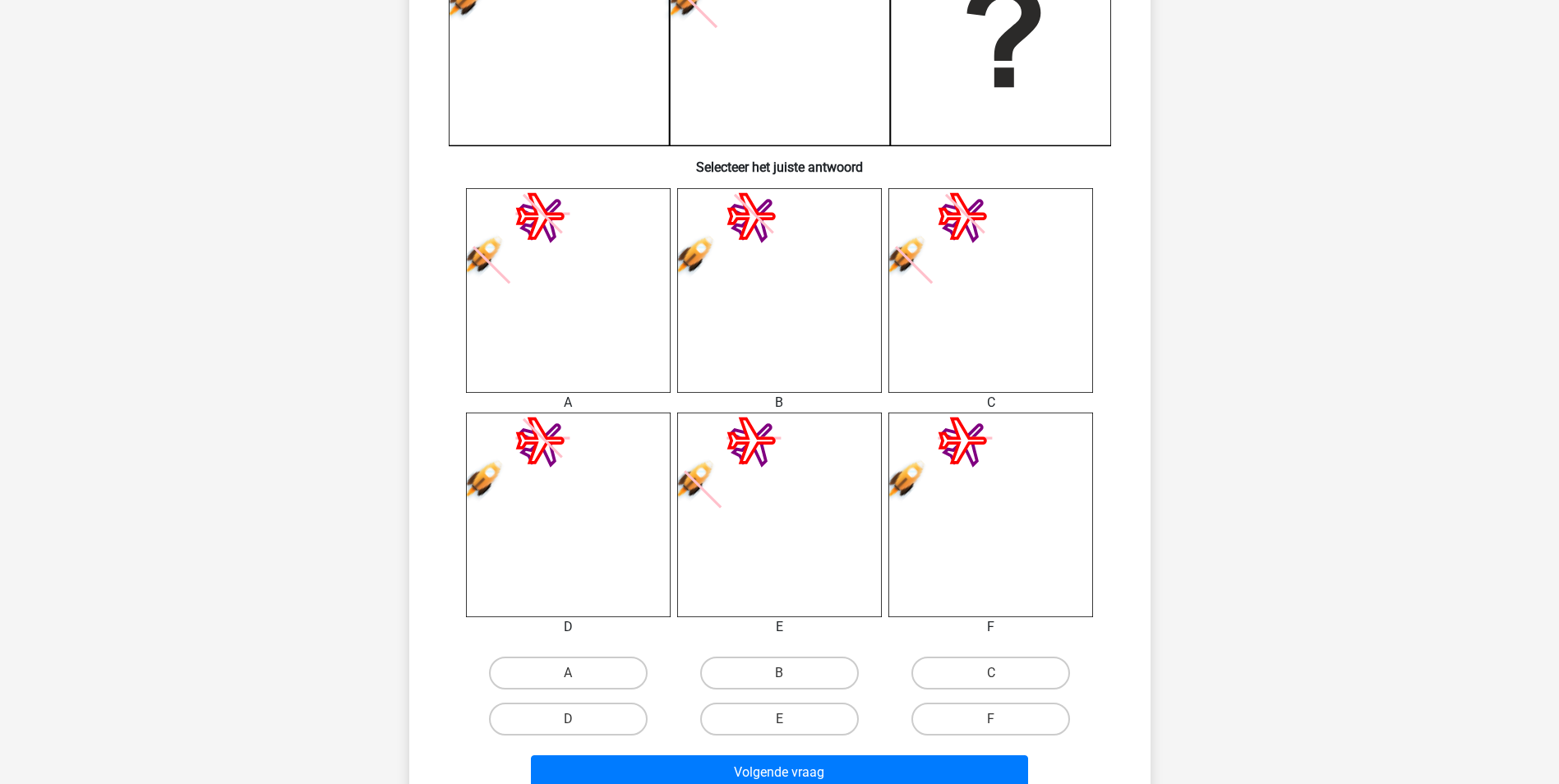
scroll to position [493, 0]
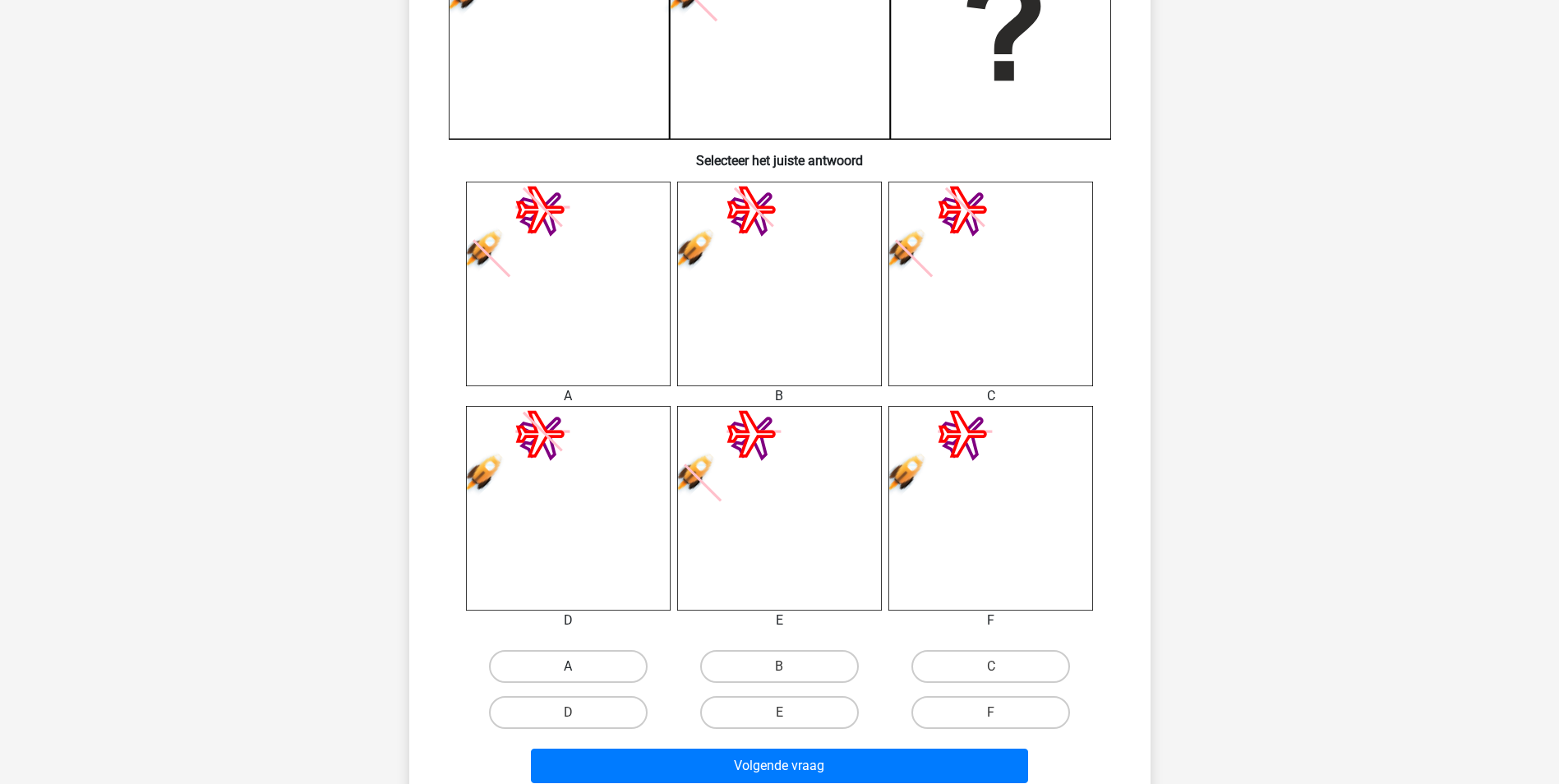
click at [624, 670] on label "A" at bounding box center [568, 666] width 159 height 33
click at [579, 670] on input "A" at bounding box center [573, 672] width 11 height 11
radio input "true"
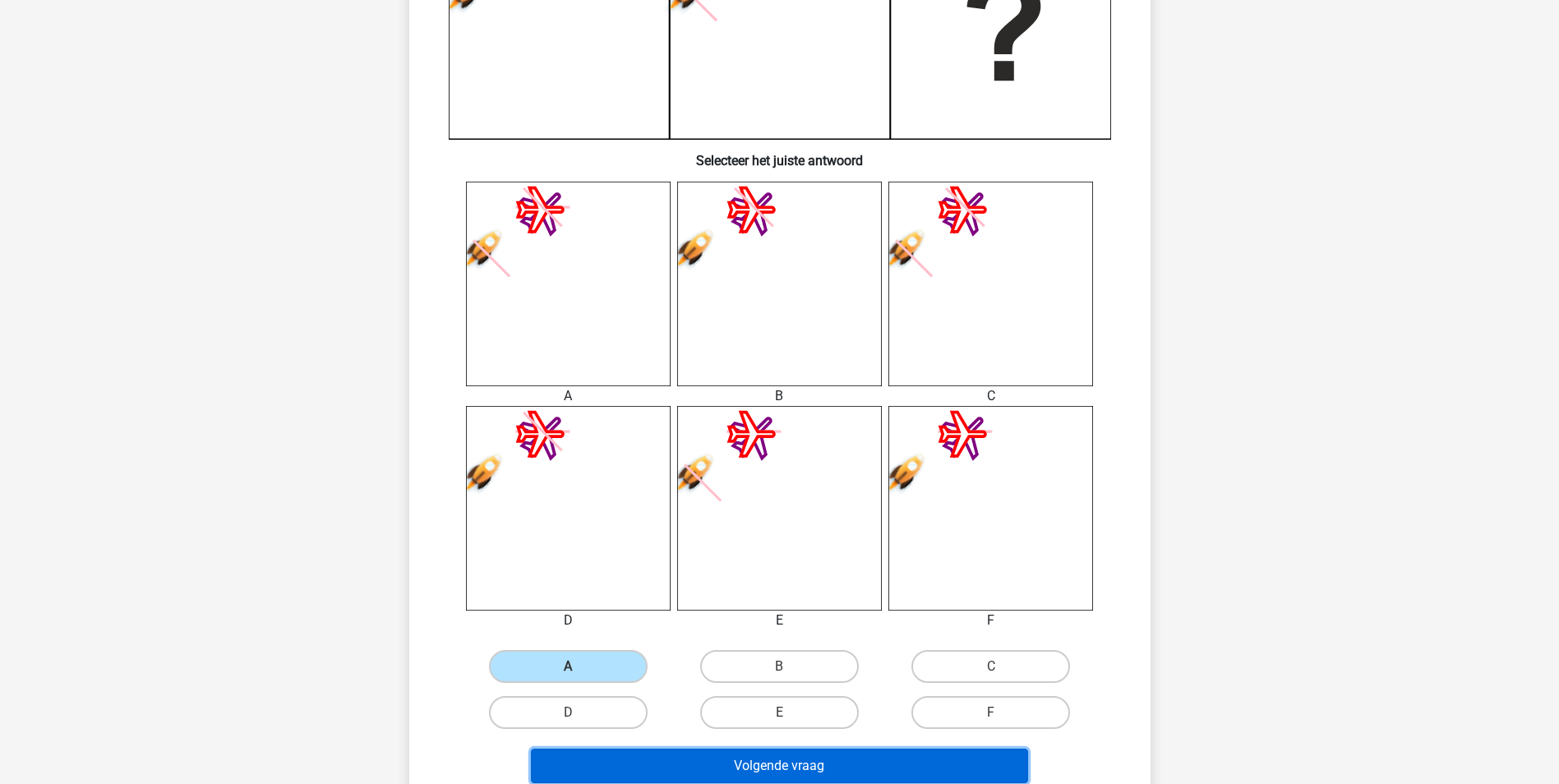
click at [787, 764] on button "Volgende vraag" at bounding box center [779, 766] width 497 height 35
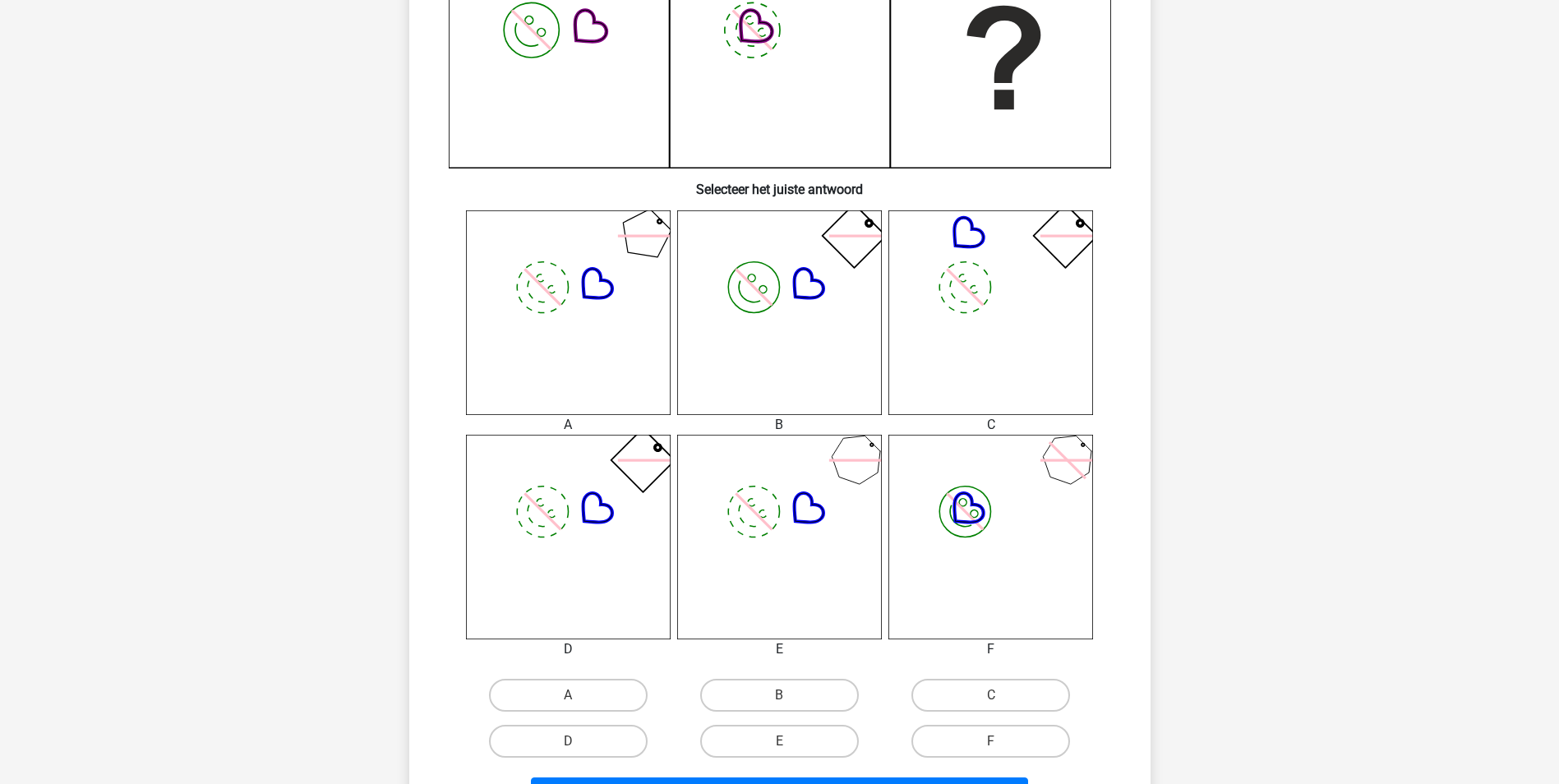
scroll to position [658, 0]
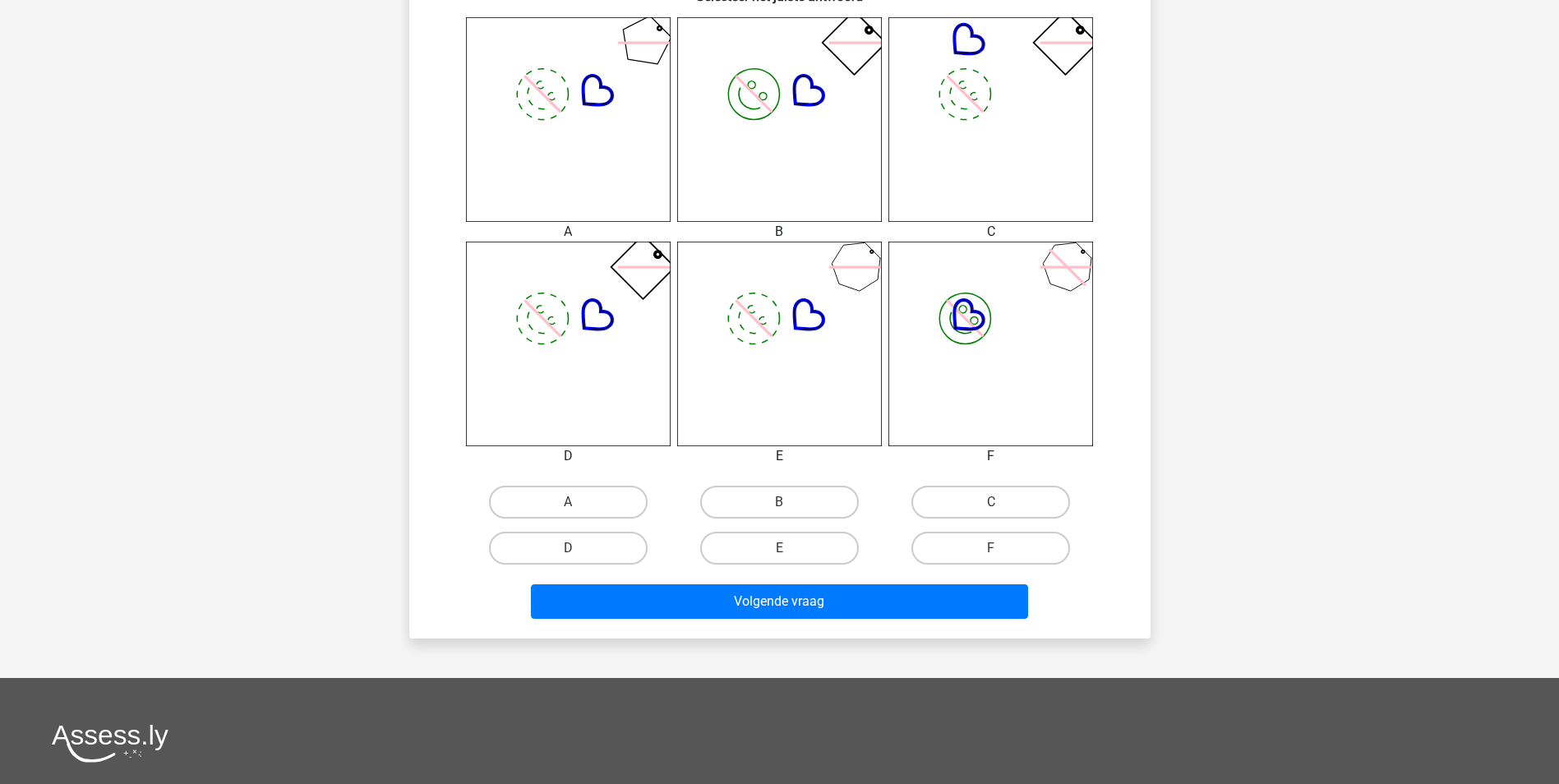
drag, startPoint x: 638, startPoint y: 541, endPoint x: 698, endPoint y: 582, distance: 72.7
click at [637, 541] on label "D" at bounding box center [568, 548] width 159 height 33
click at [579, 548] on input "D" at bounding box center [573, 553] width 11 height 11
radio input "true"
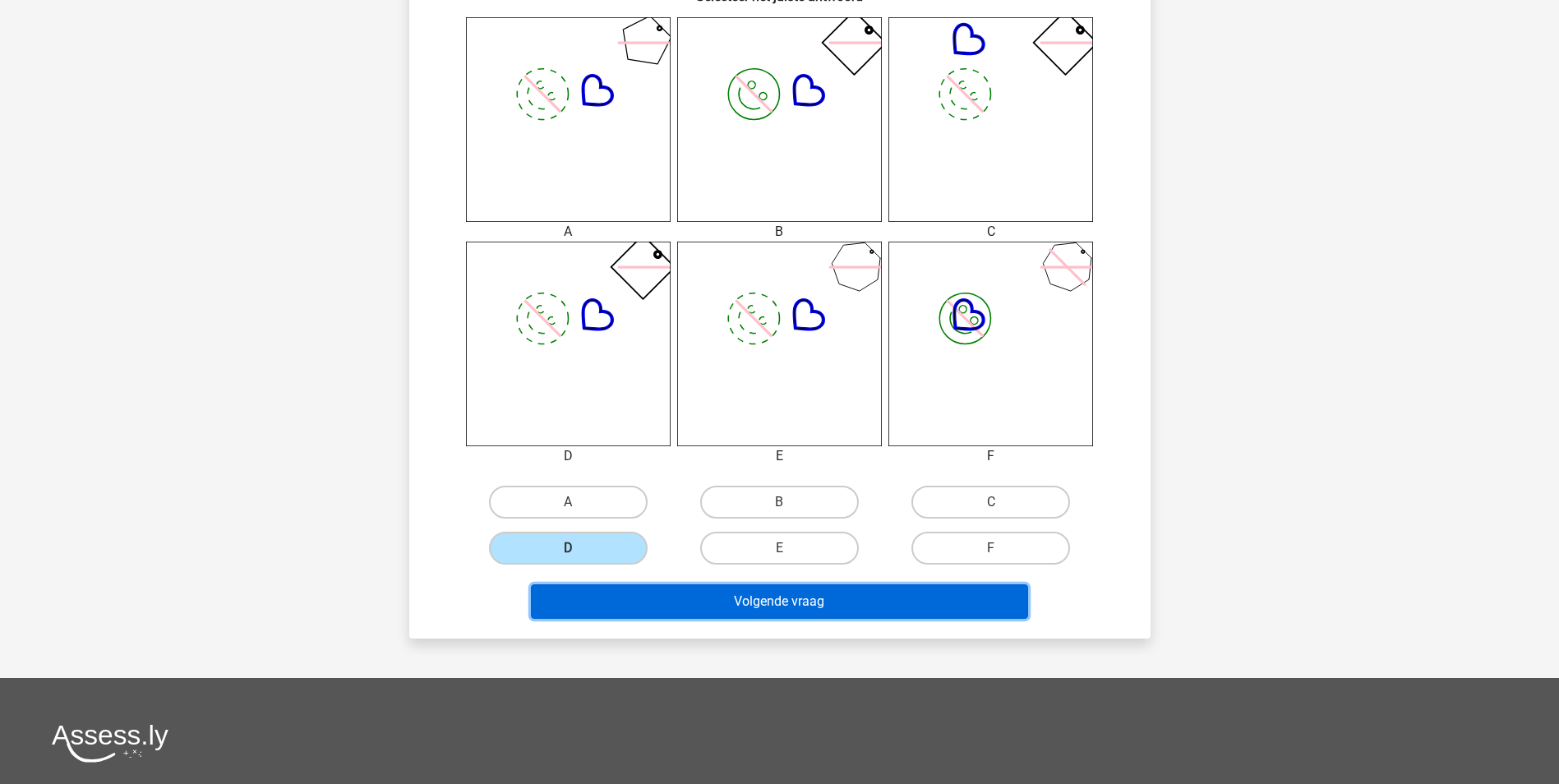
click at [715, 598] on button "Volgende vraag" at bounding box center [779, 601] width 497 height 35
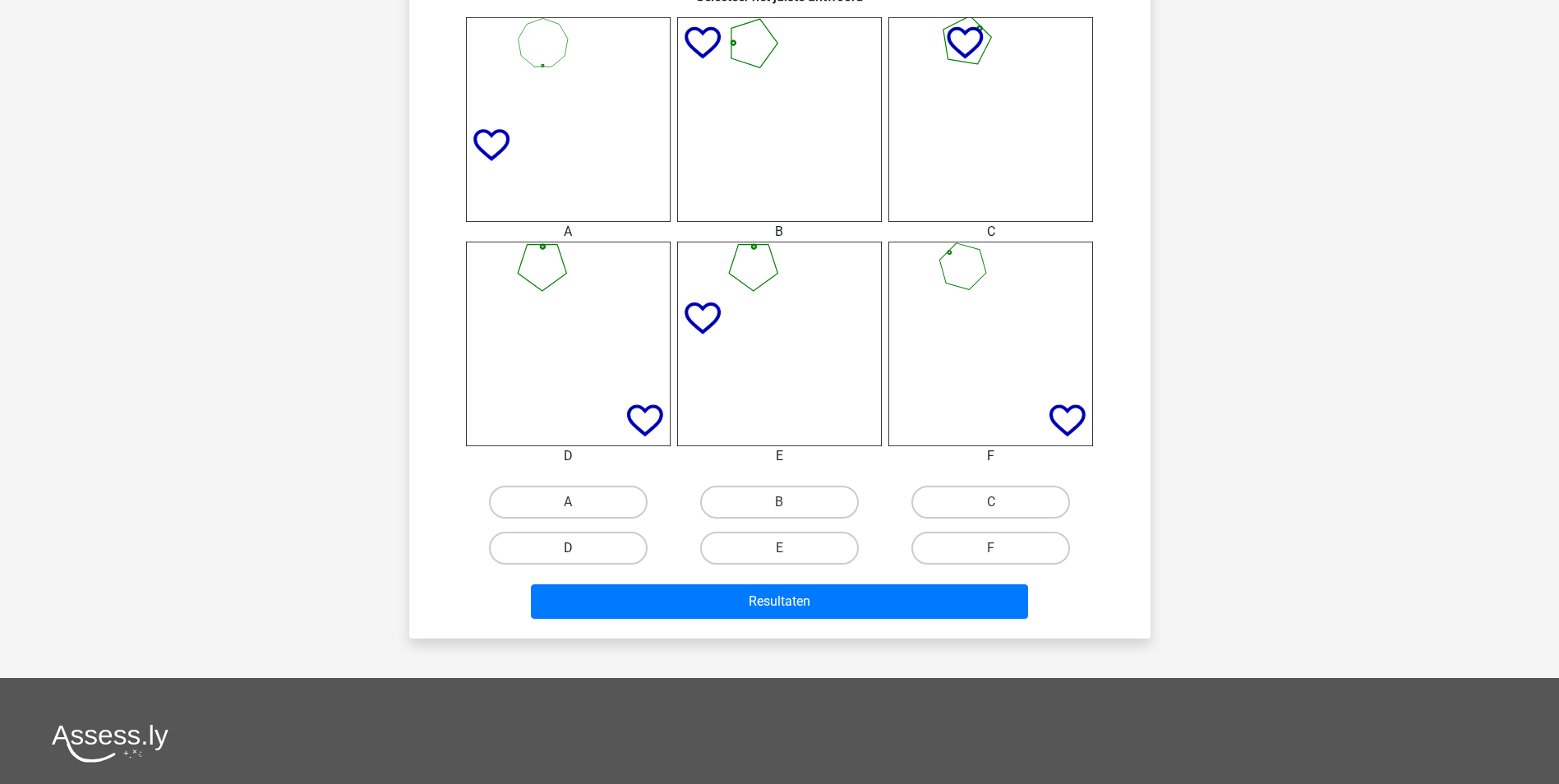
click at [623, 548] on label "D" at bounding box center [568, 548] width 159 height 33
click at [579, 548] on input "D" at bounding box center [573, 553] width 11 height 11
radio input "true"
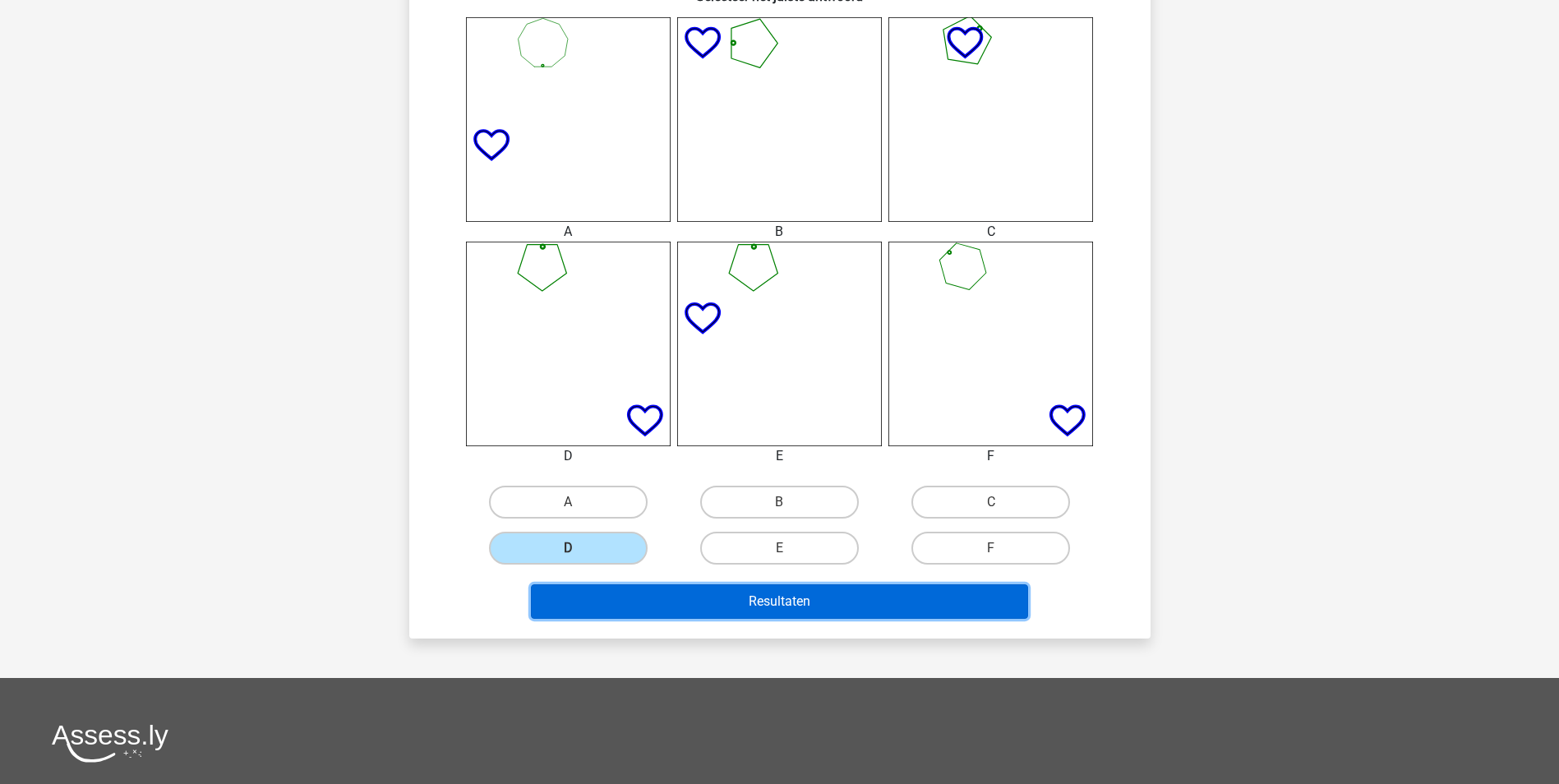
click at [775, 612] on button "Resultaten" at bounding box center [779, 601] width 497 height 35
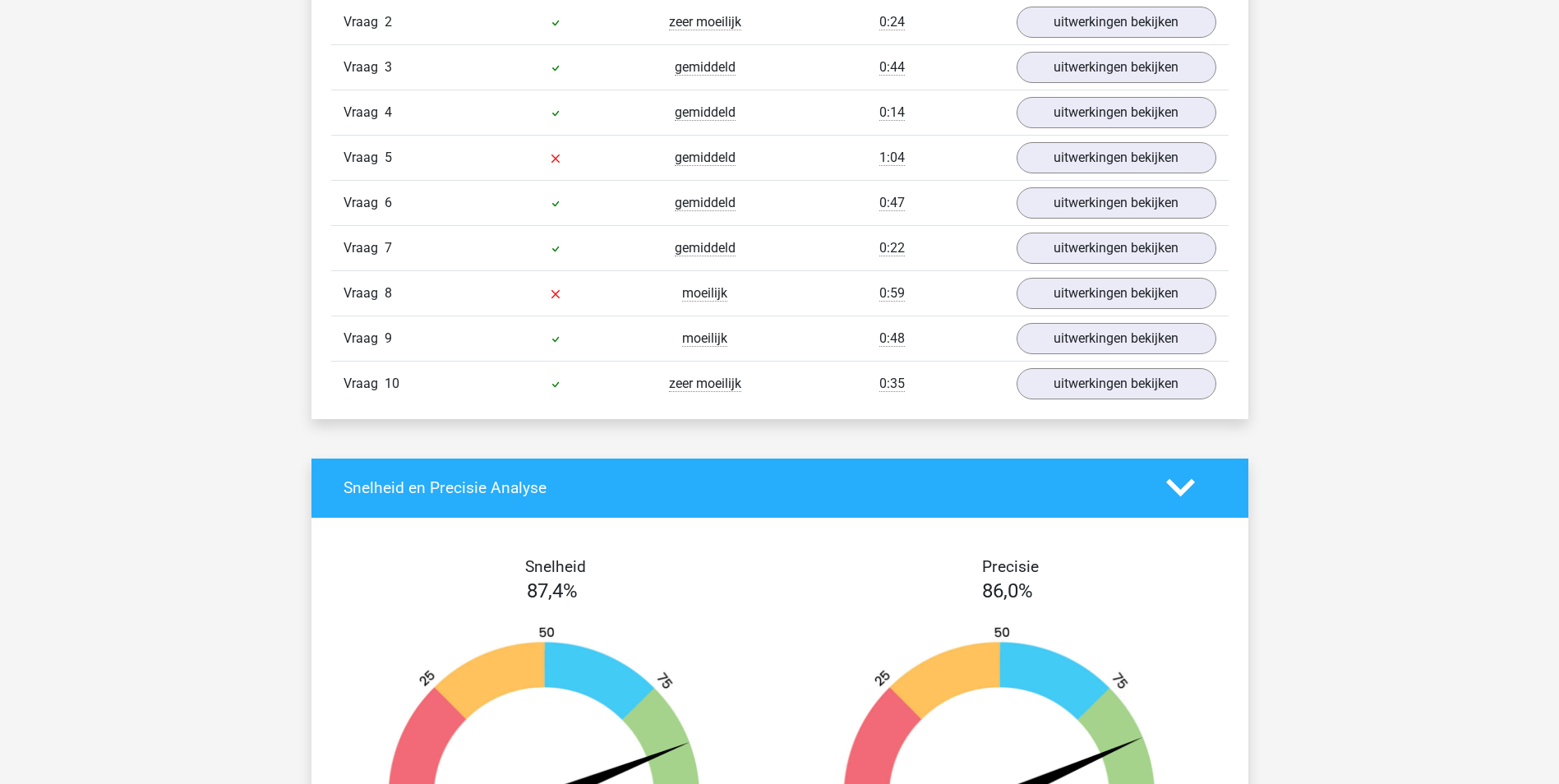
scroll to position [1150, 0]
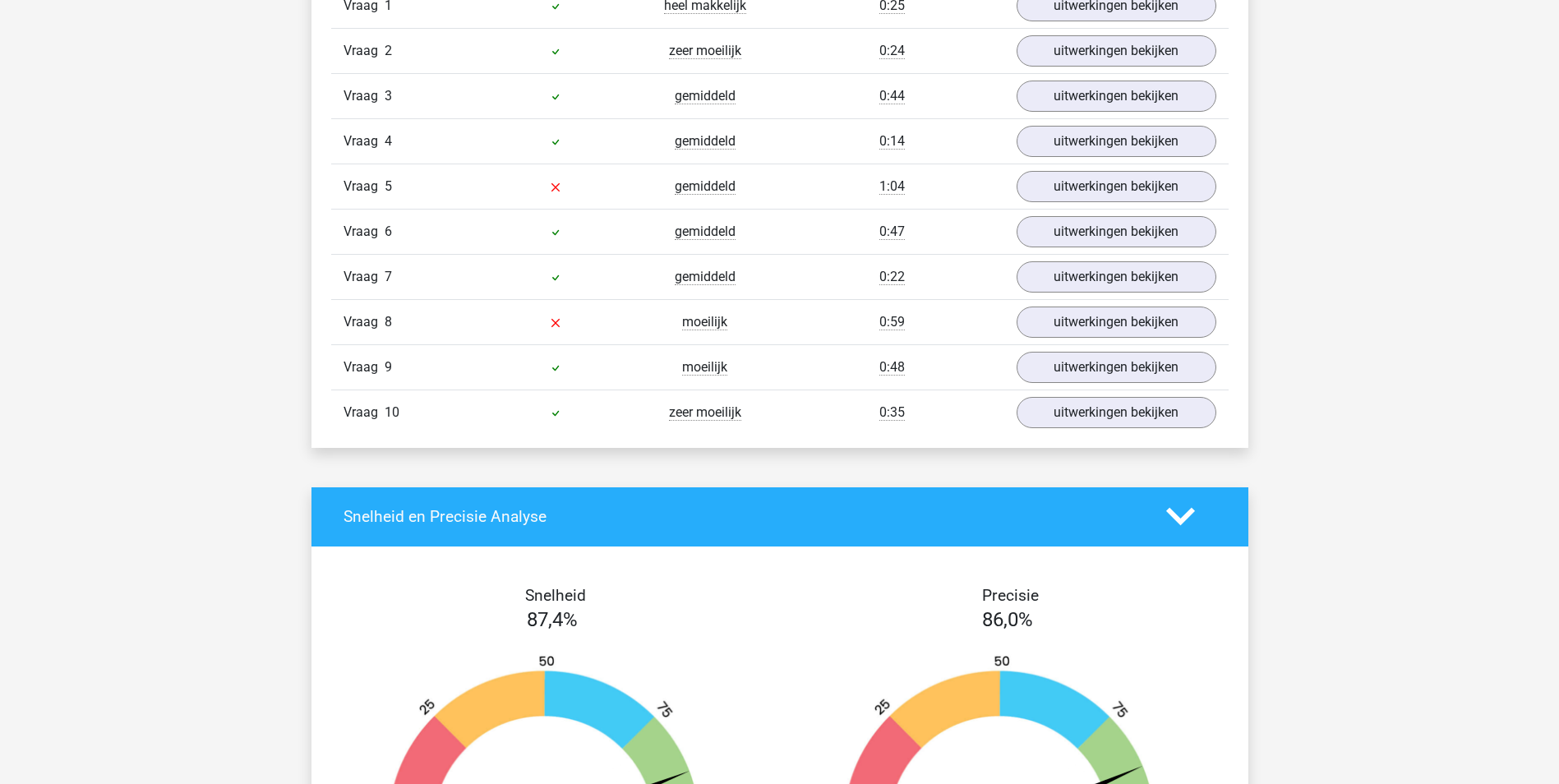
click at [1077, 205] on div "Vraag 1 heel makkelijk 0:25 uitwerkingen bekijken Wat is de meest logische volg…" at bounding box center [780, 209] width 873 height 452
drag, startPoint x: 1077, startPoint y: 205, endPoint x: 1085, endPoint y: 198, distance: 10.6
click at [1085, 198] on link "uitwerkingen bekijken" at bounding box center [1116, 186] width 229 height 36
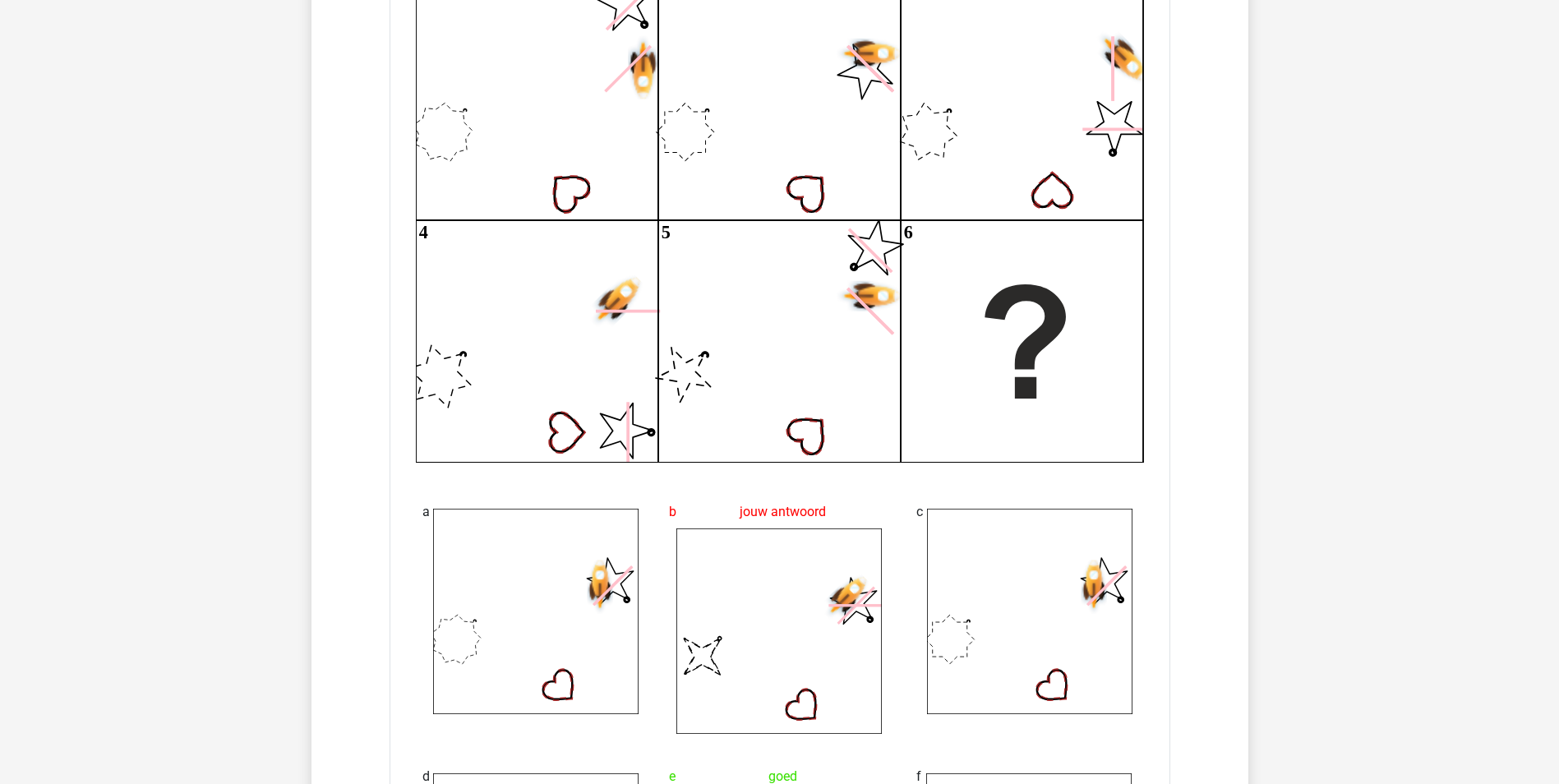
scroll to position [1233, 0]
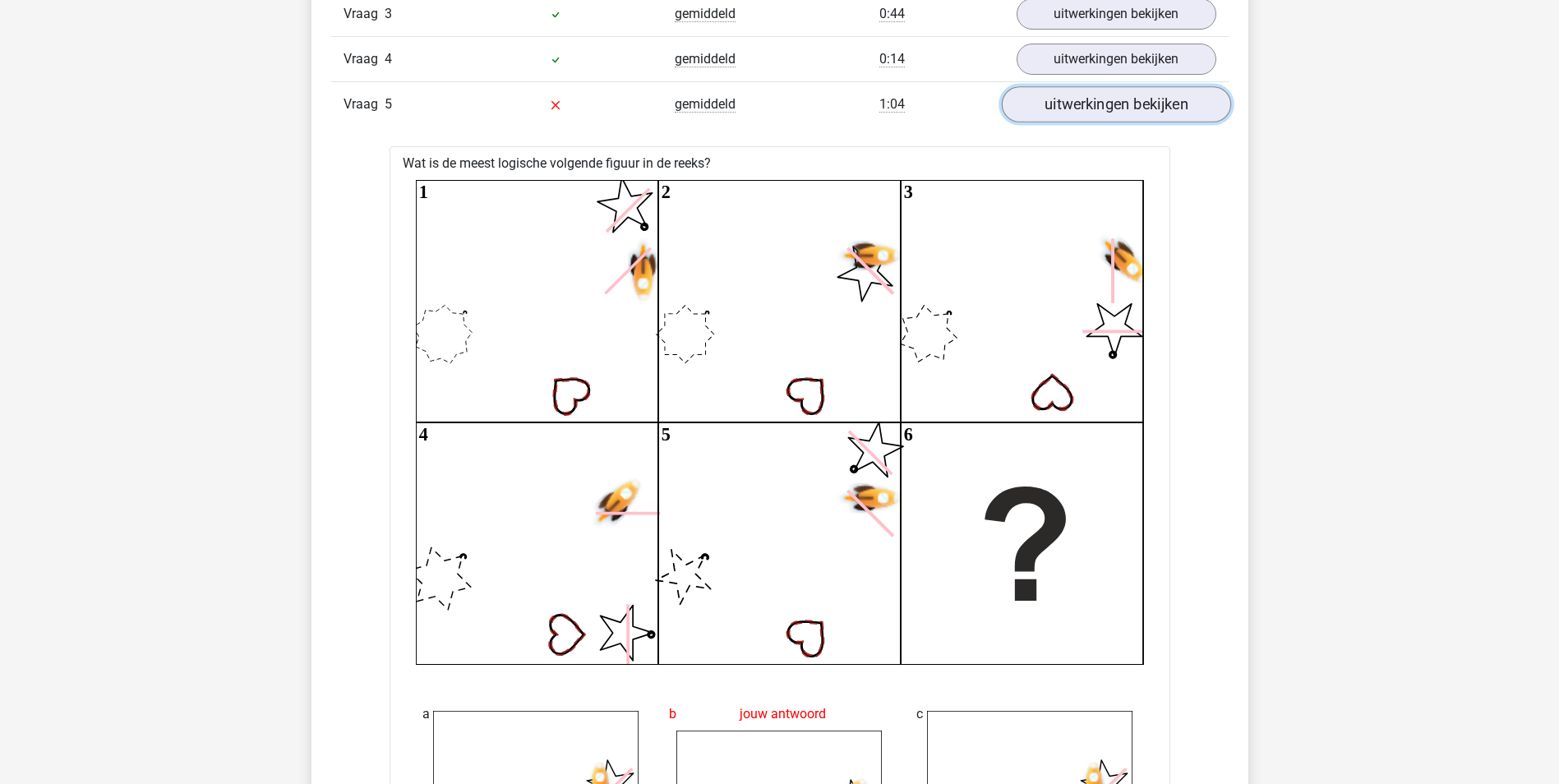
click at [1123, 114] on link "uitwerkingen bekijken" at bounding box center [1116, 104] width 229 height 36
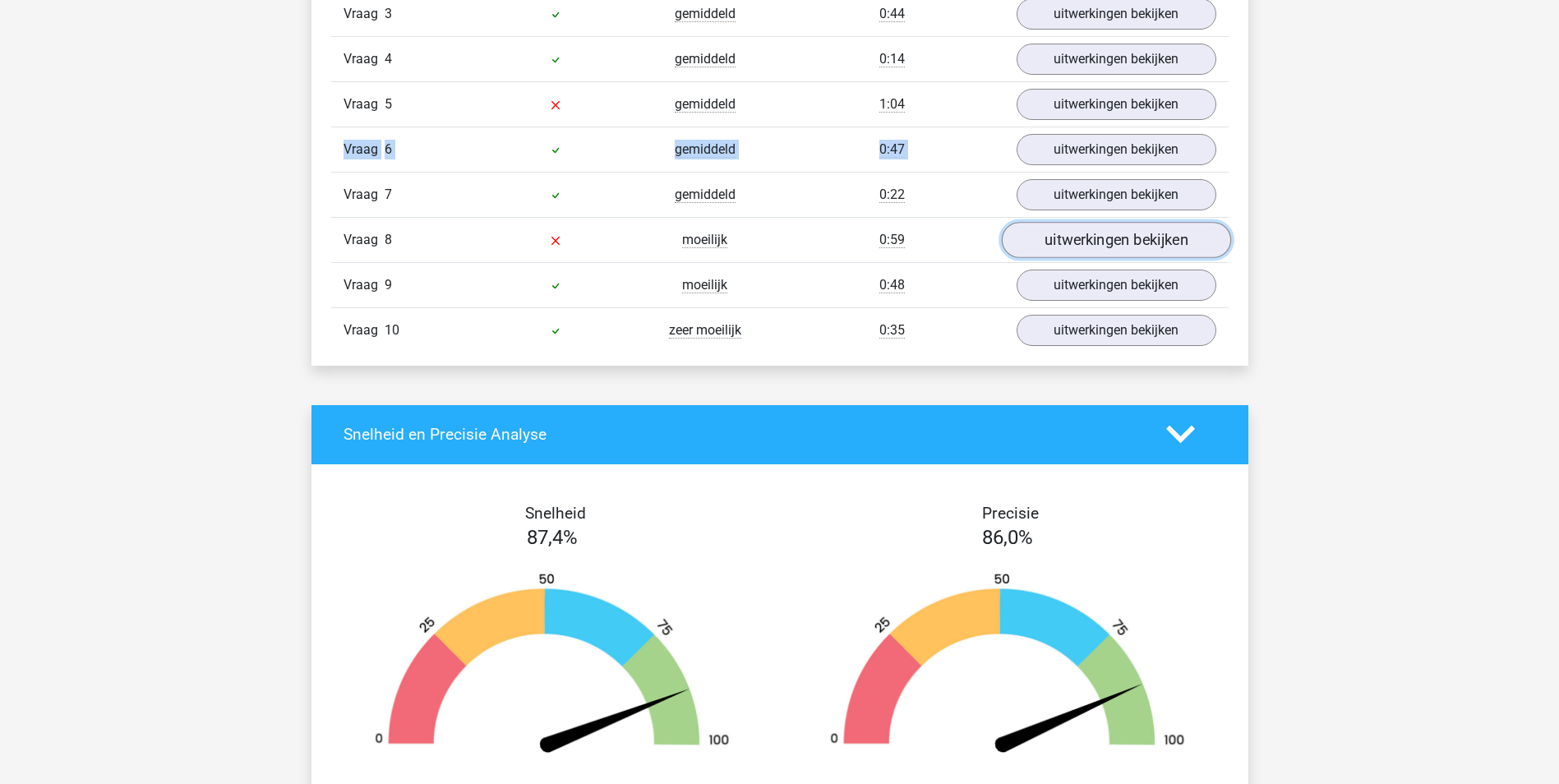
click at [1097, 242] on link "uitwerkingen bekijken" at bounding box center [1116, 240] width 229 height 36
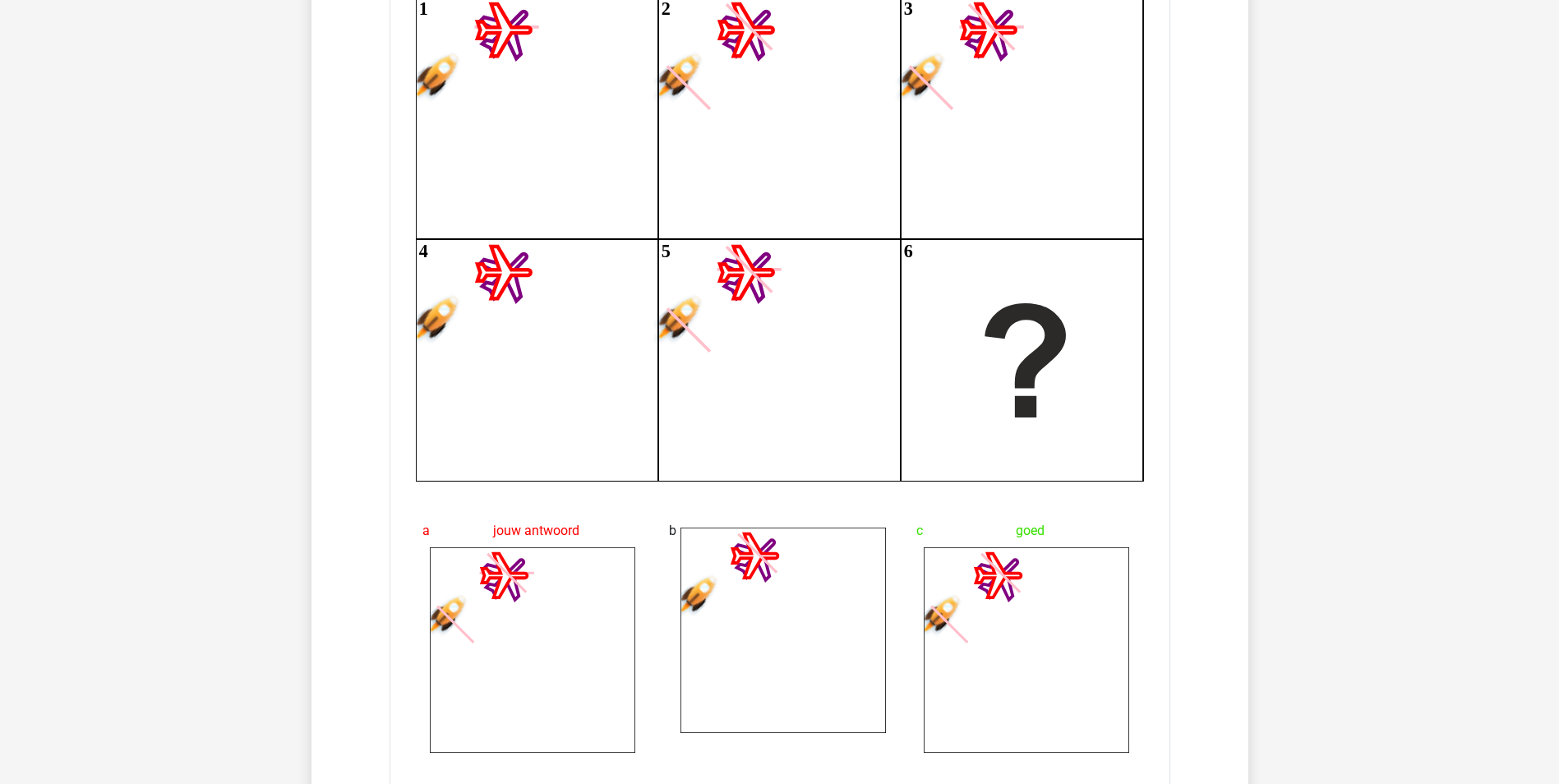
scroll to position [1479, 0]
